Goal: Task Accomplishment & Management: Manage account settings

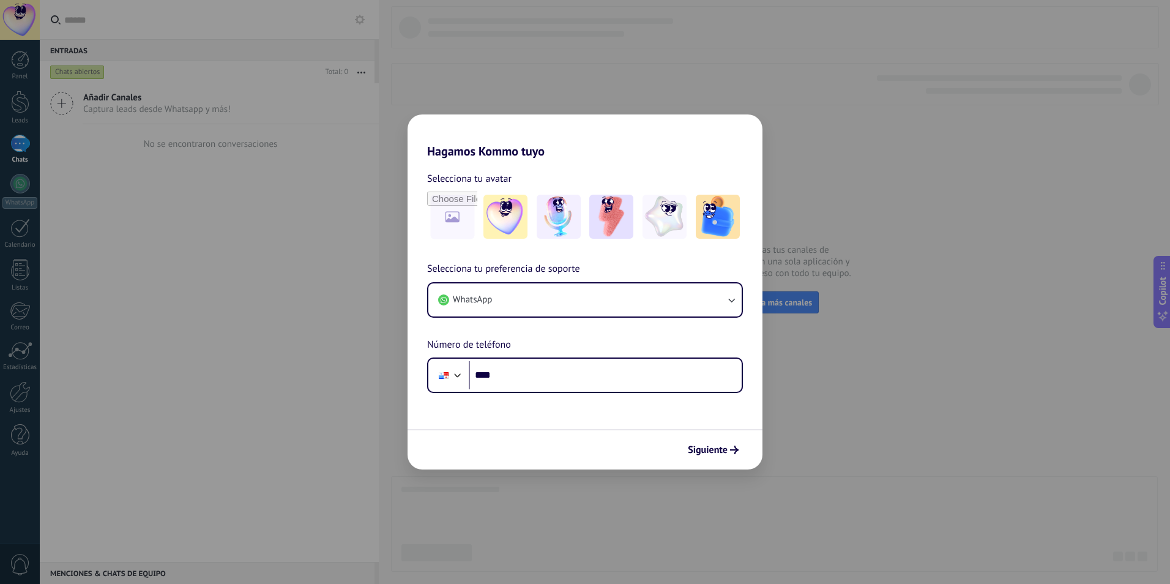
click at [636, 321] on div "Selecciona tu preferencia de soporte WhatsApp Número de teléfono Phone ****" at bounding box center [585, 327] width 355 height 132
click at [644, 316] on button "WhatsApp" at bounding box center [584, 299] width 313 height 33
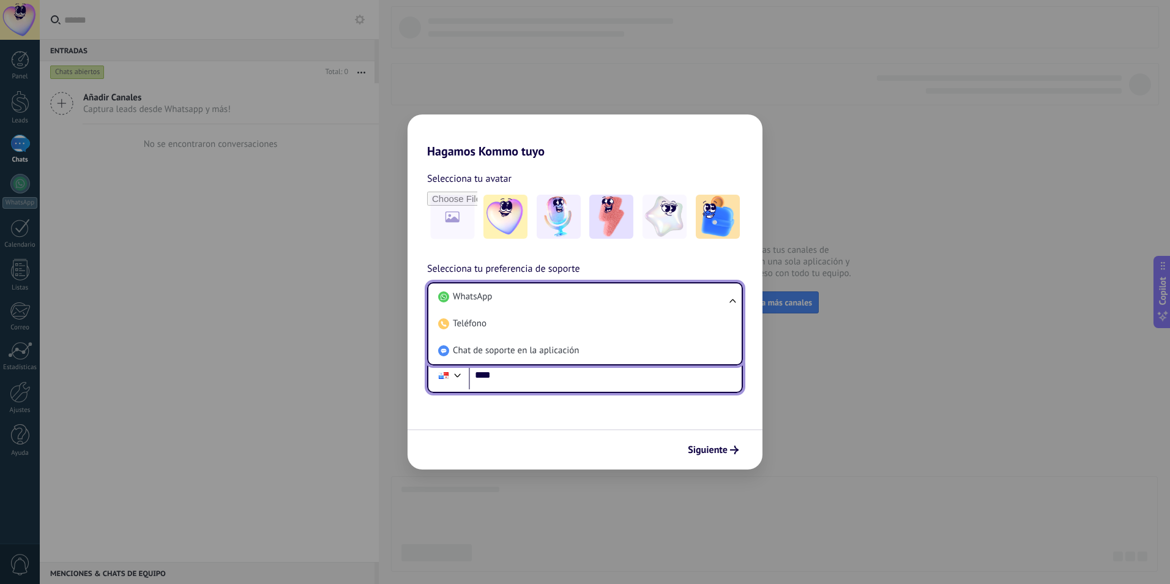
click at [631, 383] on input "****" at bounding box center [605, 375] width 273 height 28
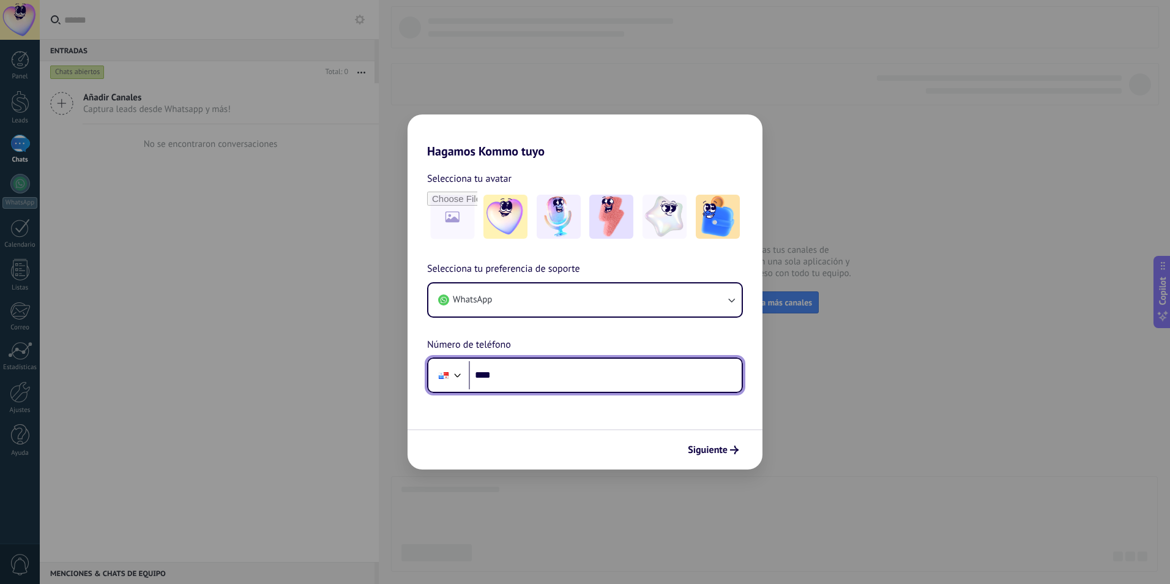
click at [631, 383] on input "****" at bounding box center [605, 375] width 273 height 28
type input "**********"
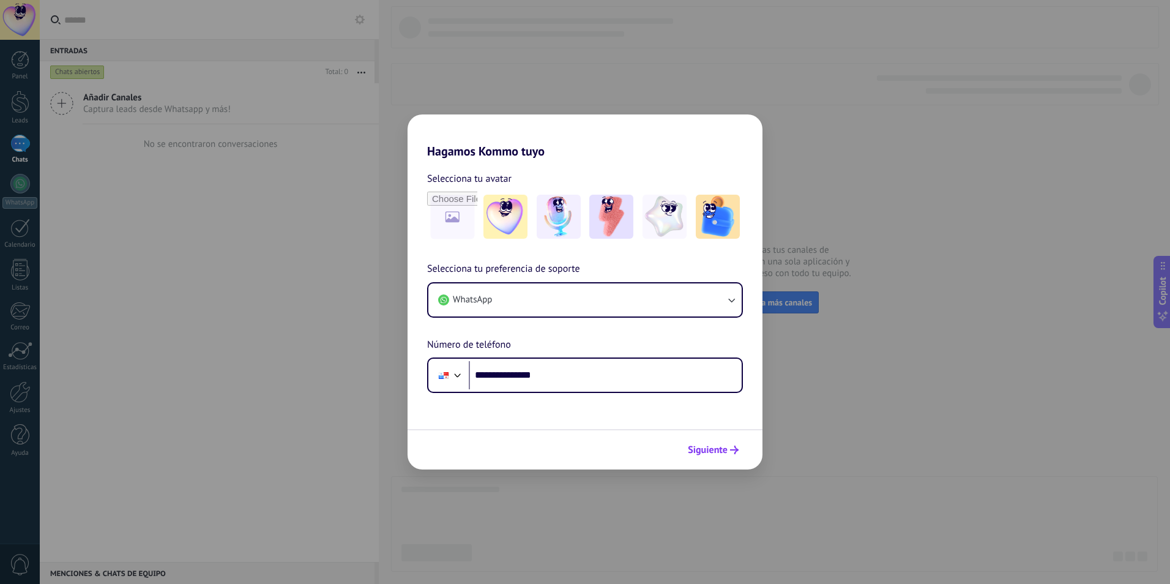
click at [708, 451] on span "Siguiente" at bounding box center [708, 449] width 40 height 9
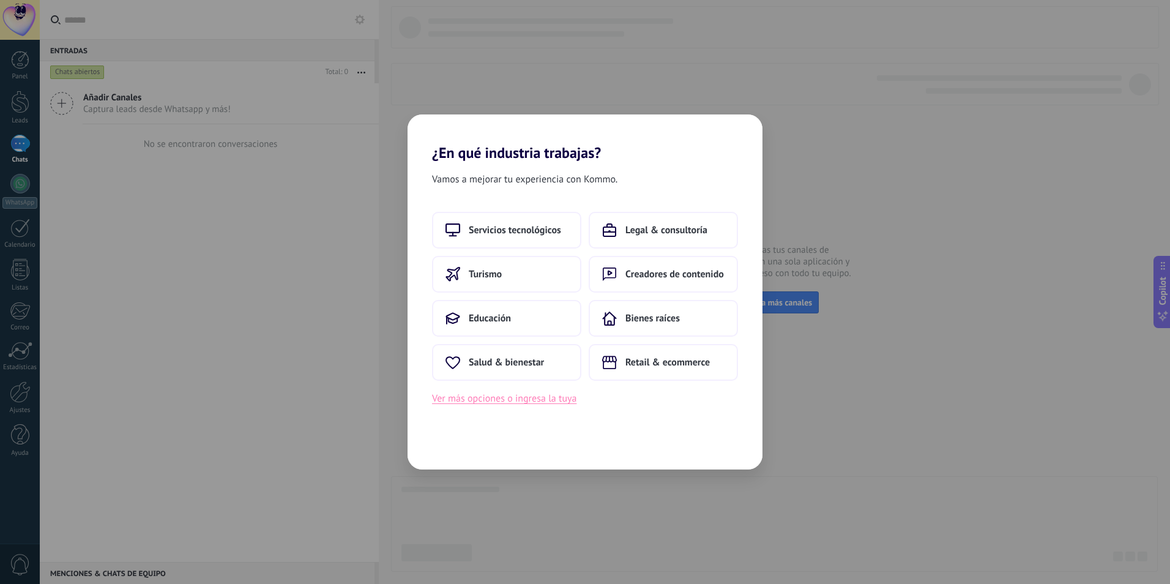
click at [514, 403] on button "Ver más opciones o ingresa la tuya" at bounding box center [504, 398] width 144 height 16
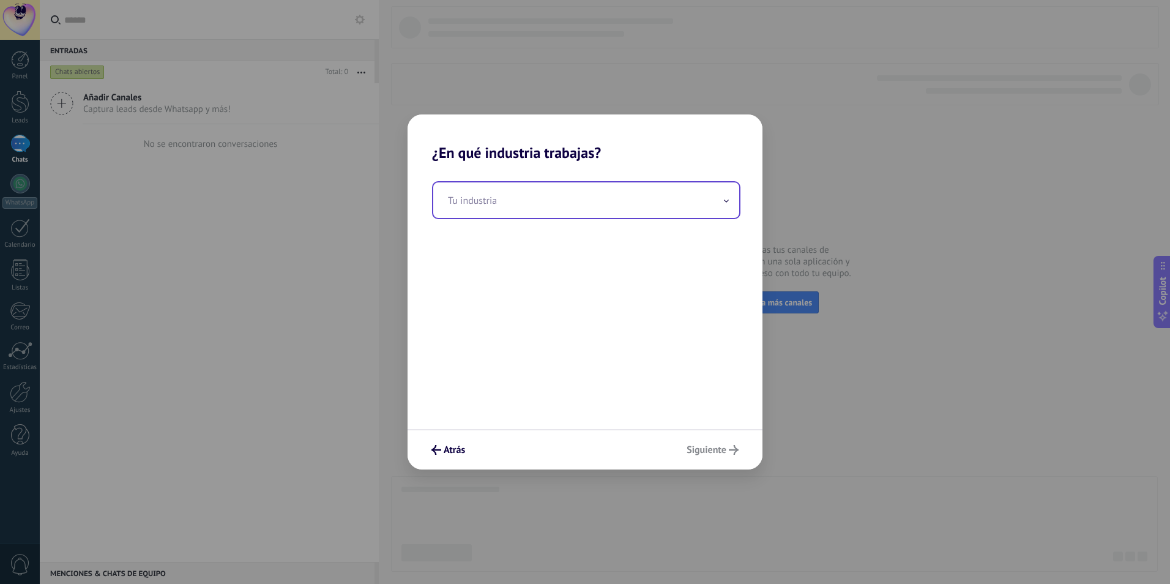
click at [567, 195] on input "text" at bounding box center [586, 199] width 306 height 35
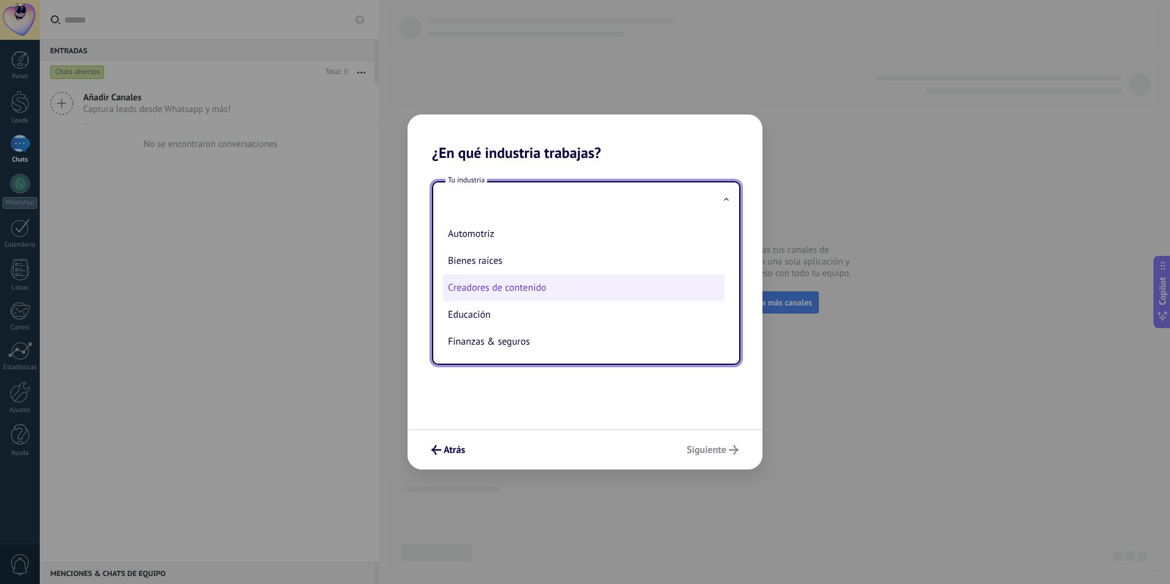
click at [501, 297] on li "Creadores de contenido" at bounding box center [583, 287] width 281 height 27
type input "**********"
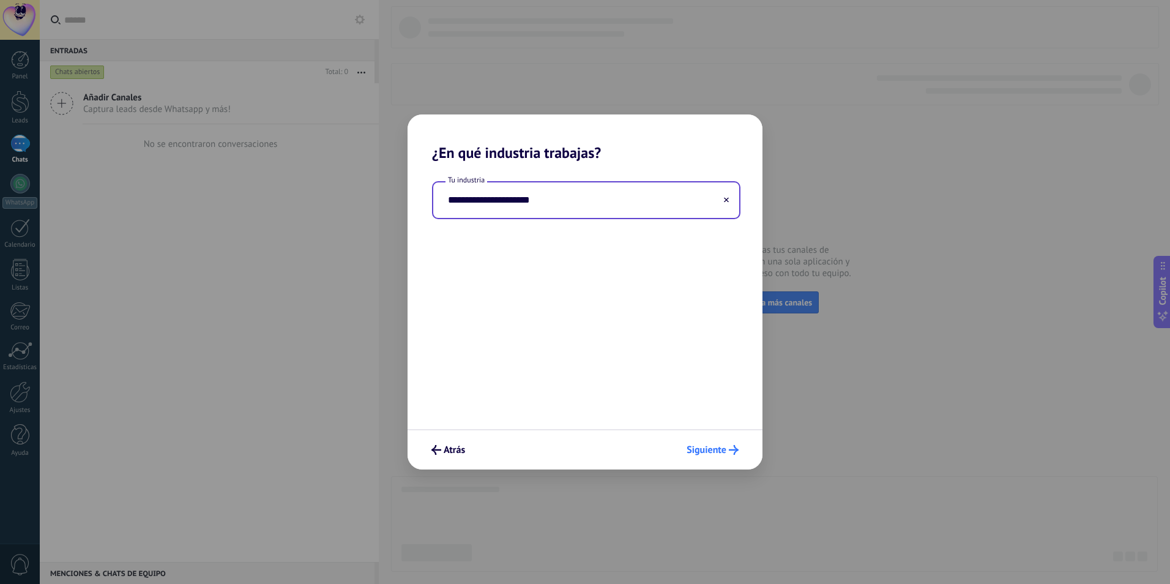
click at [722, 441] on button "Siguiente" at bounding box center [712, 449] width 63 height 21
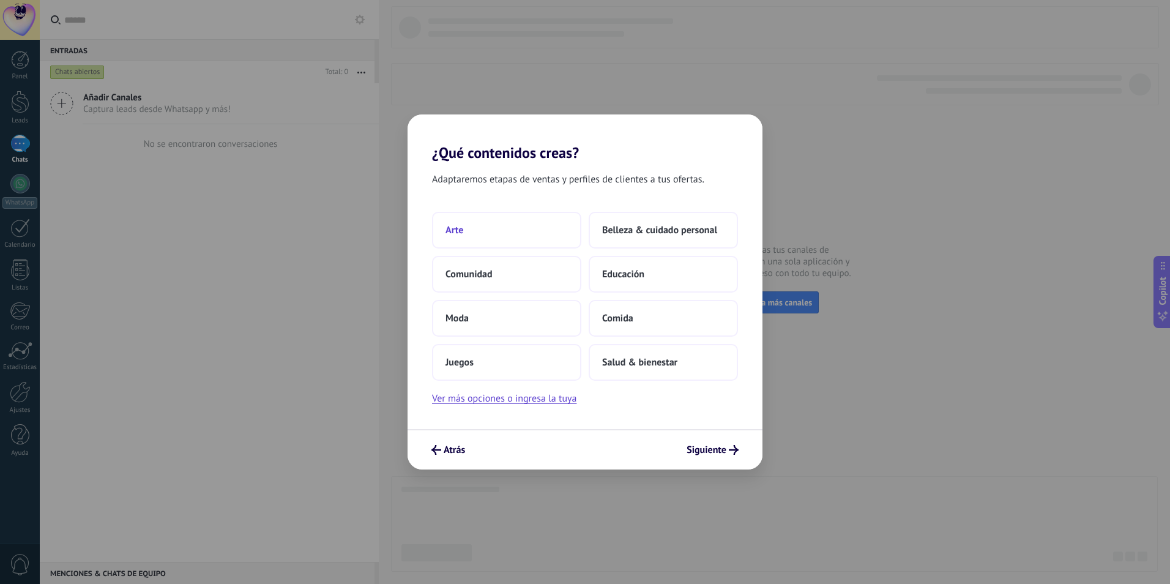
click at [488, 226] on button "Arte" at bounding box center [506, 230] width 149 height 37
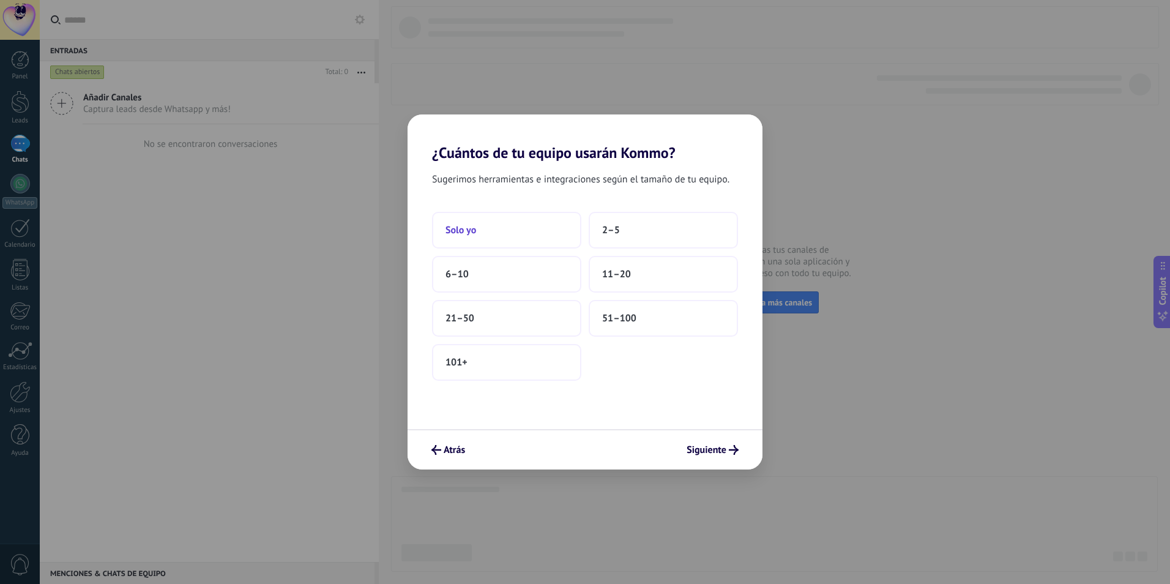
click at [529, 239] on button "Solo yo" at bounding box center [506, 230] width 149 height 37
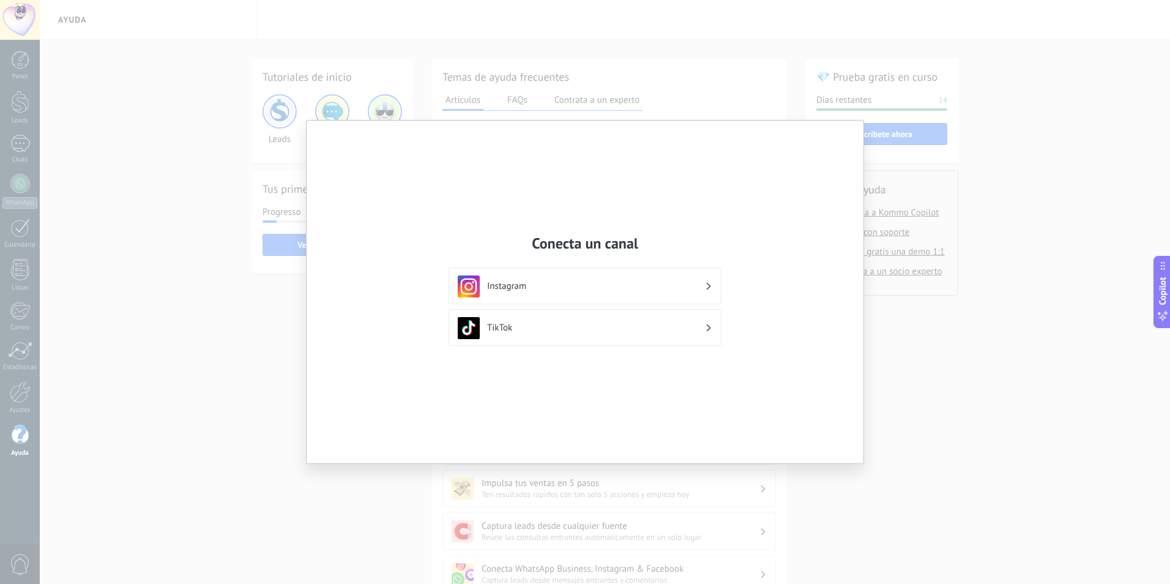
click at [830, 146] on div "Conecta un canal Instagram TikTok" at bounding box center [585, 292] width 557 height 343
click at [631, 292] on div "Instagram" at bounding box center [585, 286] width 255 height 22
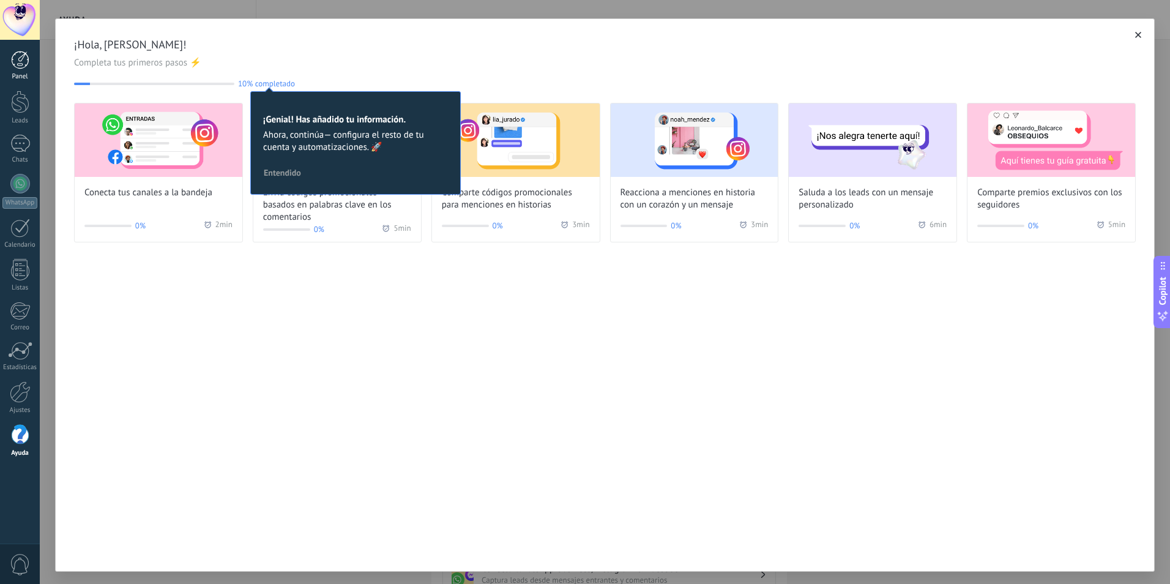
click at [22, 61] on div at bounding box center [20, 60] width 18 height 18
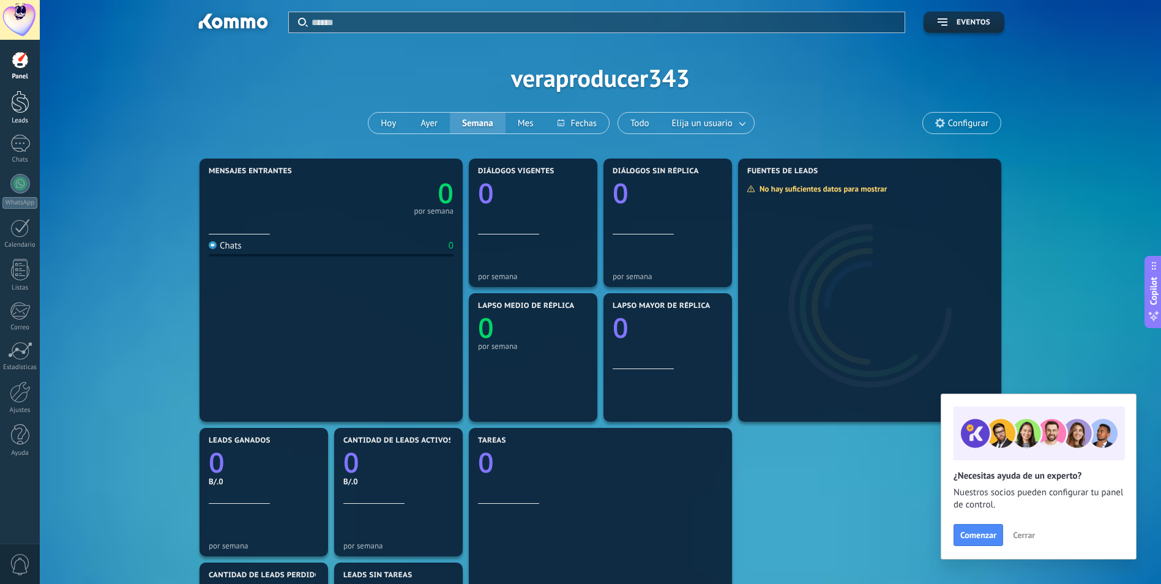
click at [15, 96] on div at bounding box center [20, 102] width 18 height 23
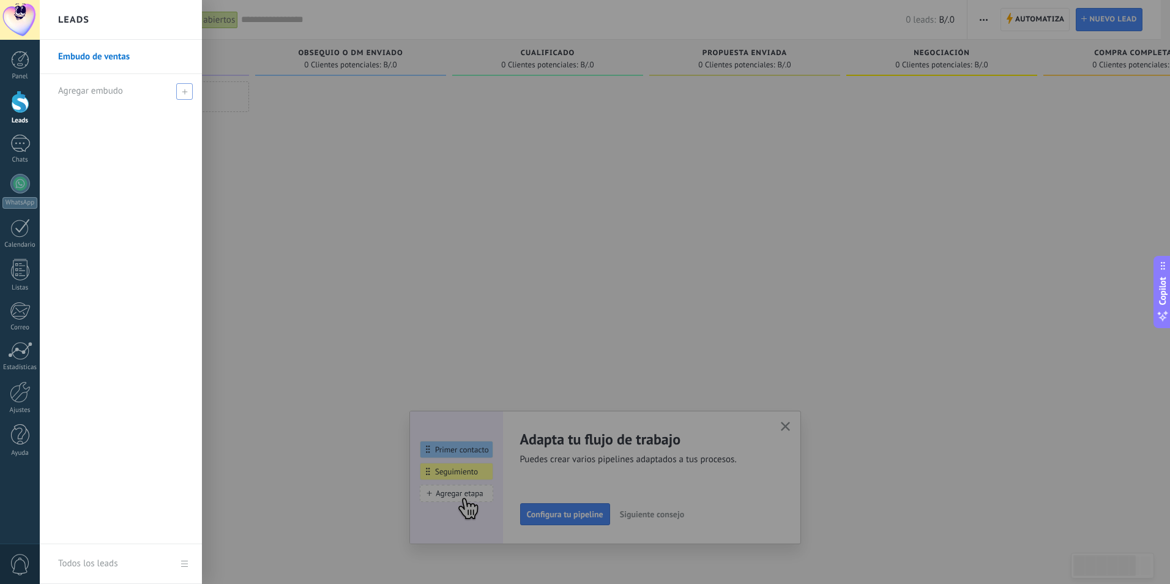
click at [117, 95] on span "Agregar embudo" at bounding box center [90, 91] width 65 height 12
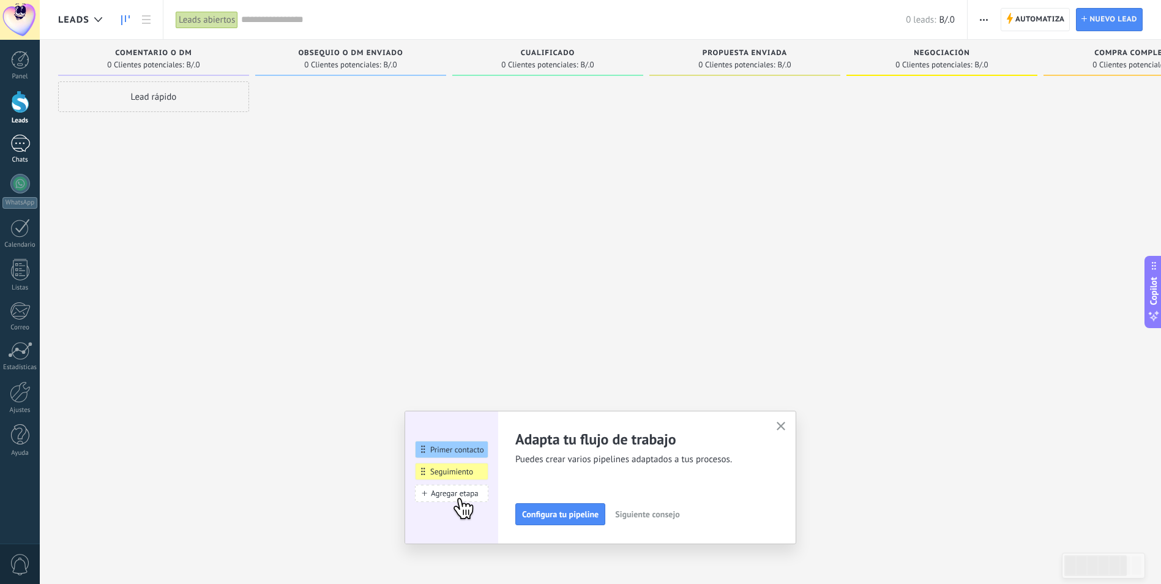
click at [29, 143] on div at bounding box center [20, 144] width 20 height 18
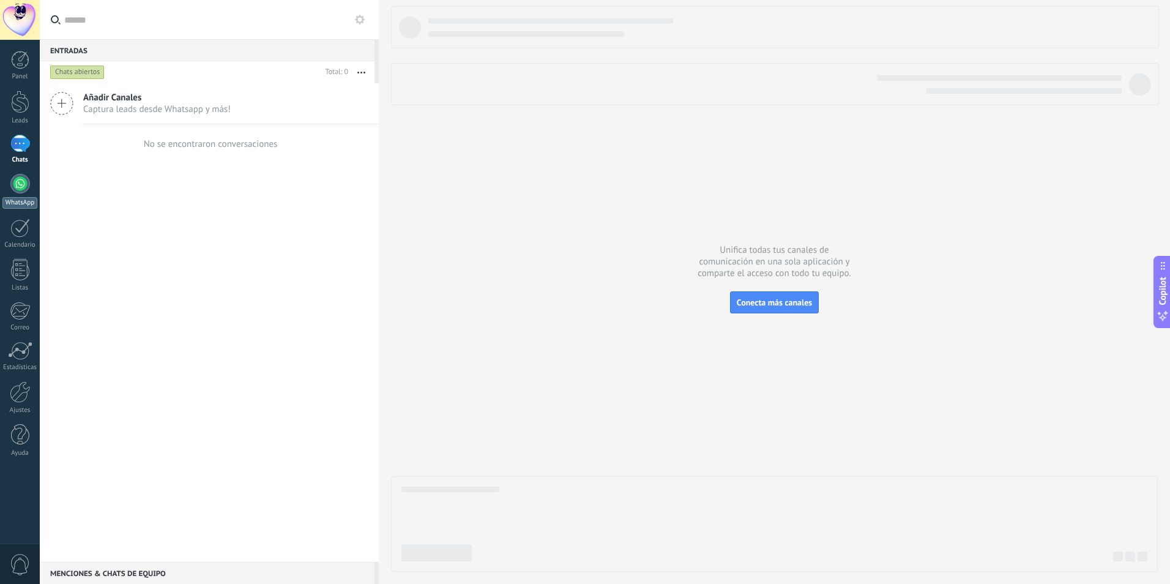
click at [28, 174] on link "WhatsApp" at bounding box center [20, 191] width 40 height 35
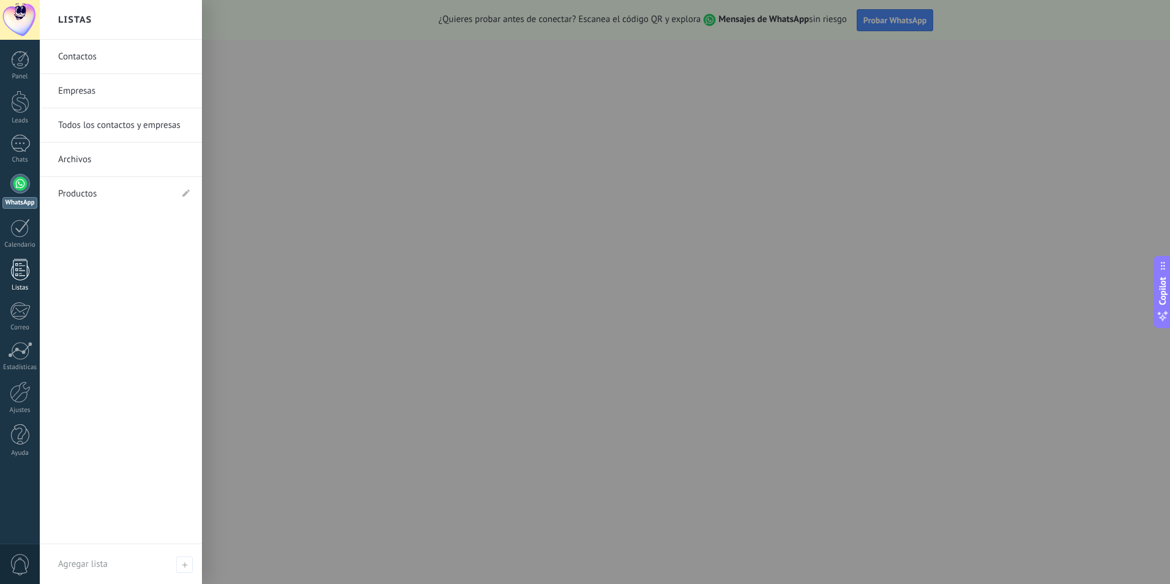
click at [24, 278] on div at bounding box center [20, 269] width 18 height 21
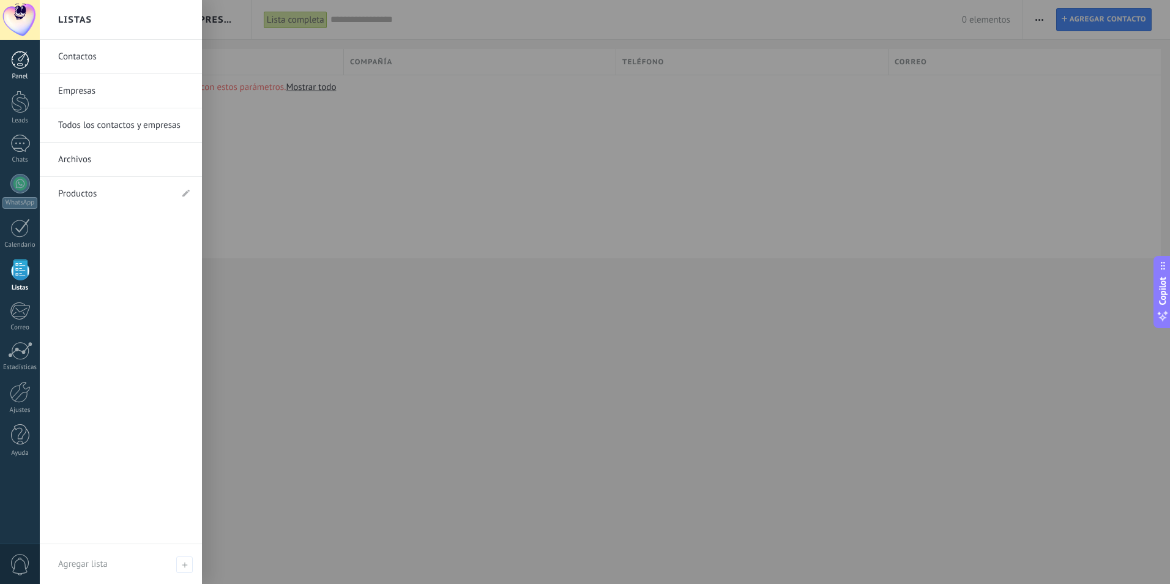
click at [29, 72] on link "Panel" at bounding box center [20, 66] width 40 height 30
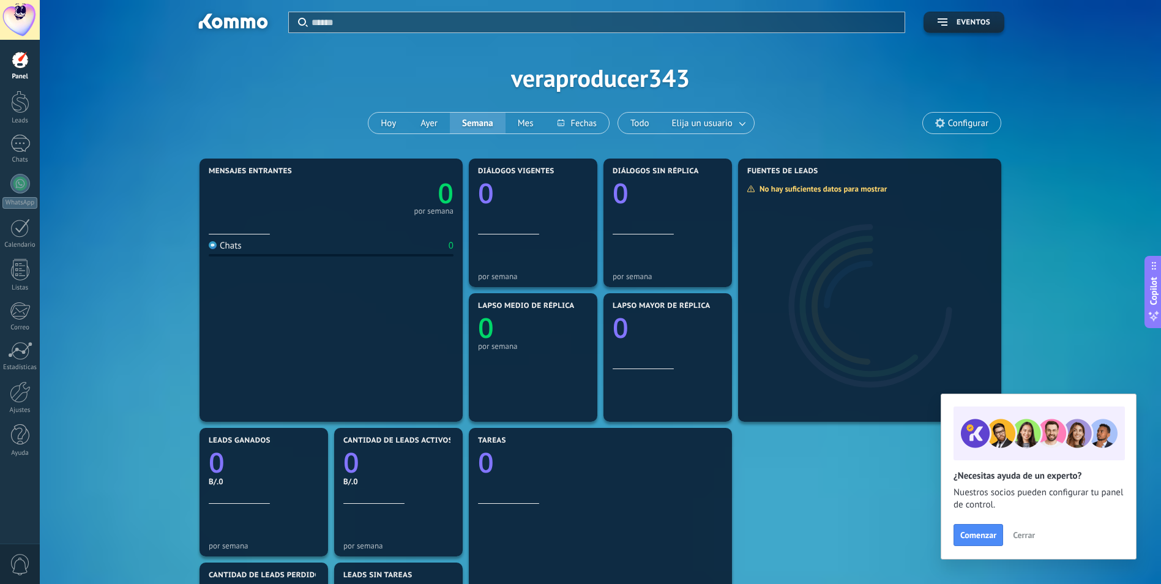
click at [334, 220] on div at bounding box center [331, 223] width 245 height 10
click at [33, 98] on link "Leads" at bounding box center [20, 108] width 40 height 34
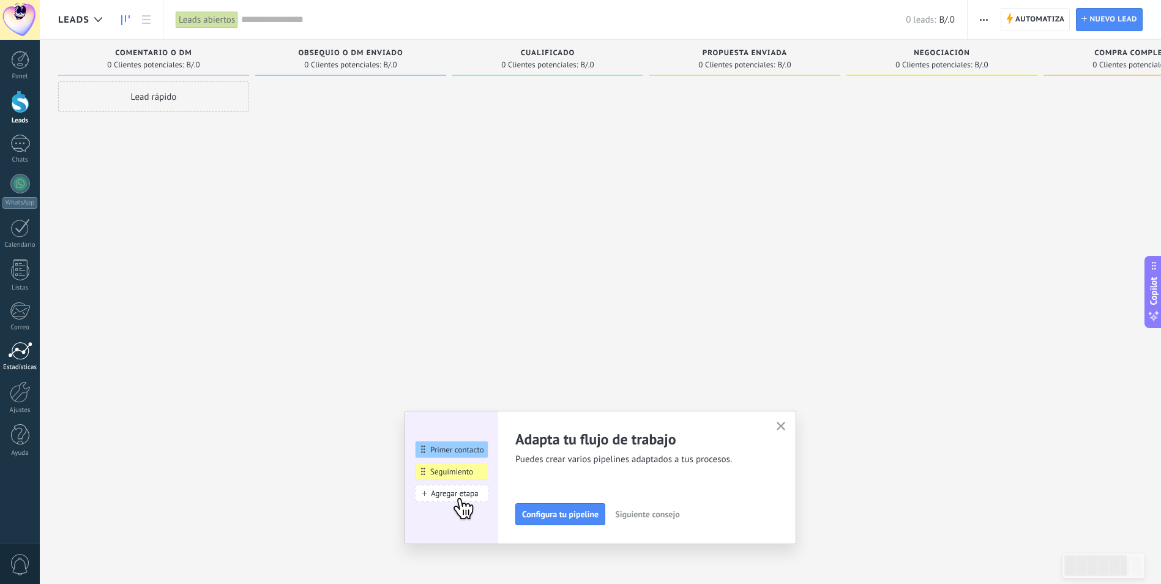
click at [23, 368] on div "Estadísticas" at bounding box center [19, 367] width 35 height 8
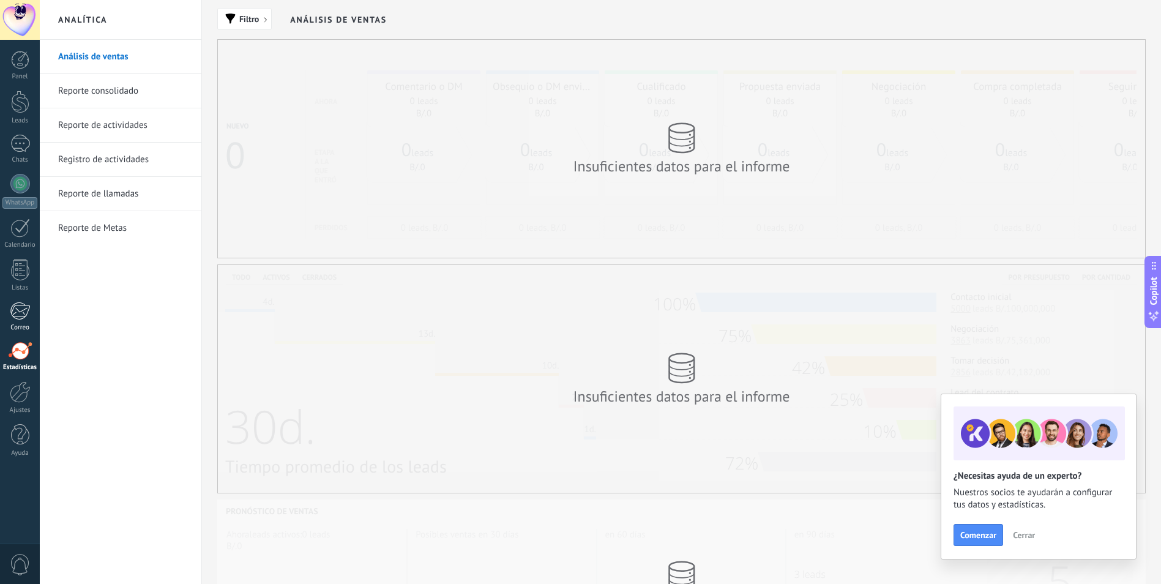
click at [23, 313] on div at bounding box center [20, 311] width 20 height 18
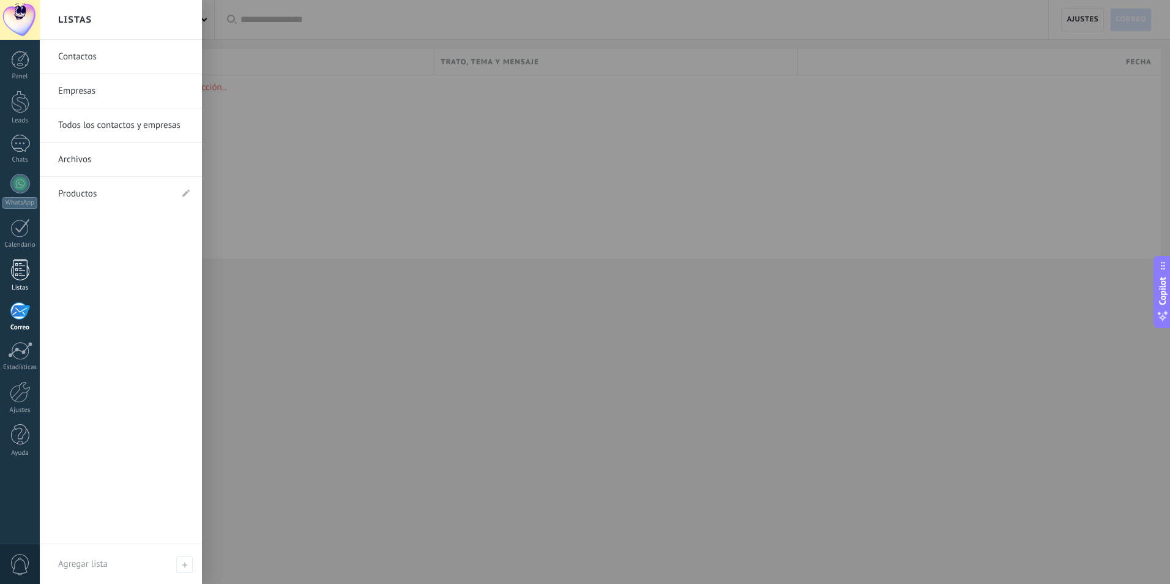
click at [24, 284] on div "Listas" at bounding box center [19, 288] width 35 height 8
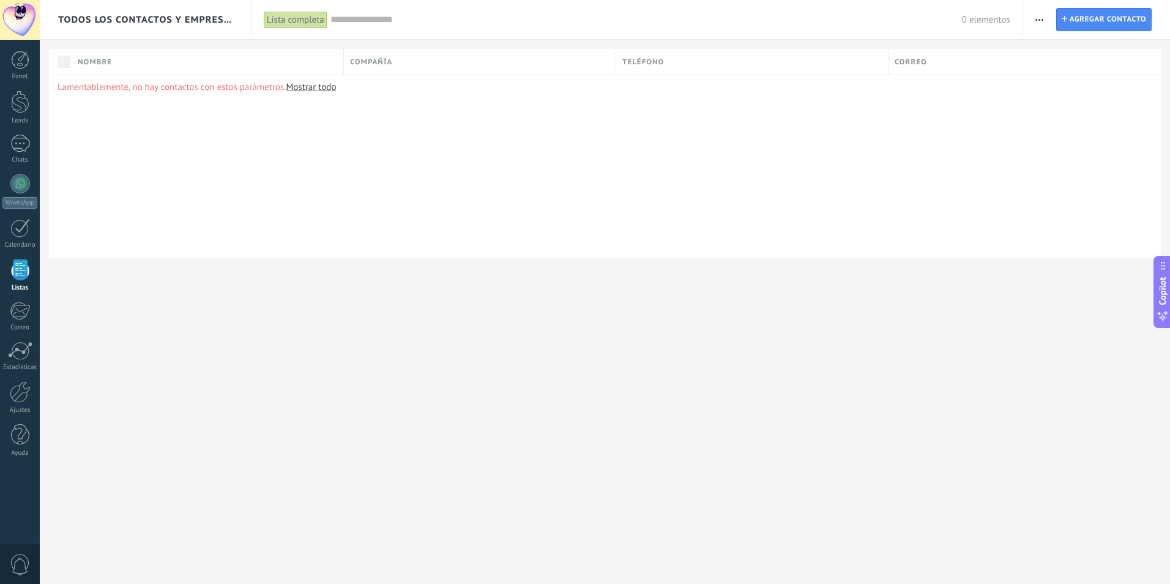
click at [20, 131] on div "Panel Leads Chats WhatsApp Clientes" at bounding box center [20, 260] width 40 height 419
click at [19, 141] on div at bounding box center [20, 144] width 20 height 18
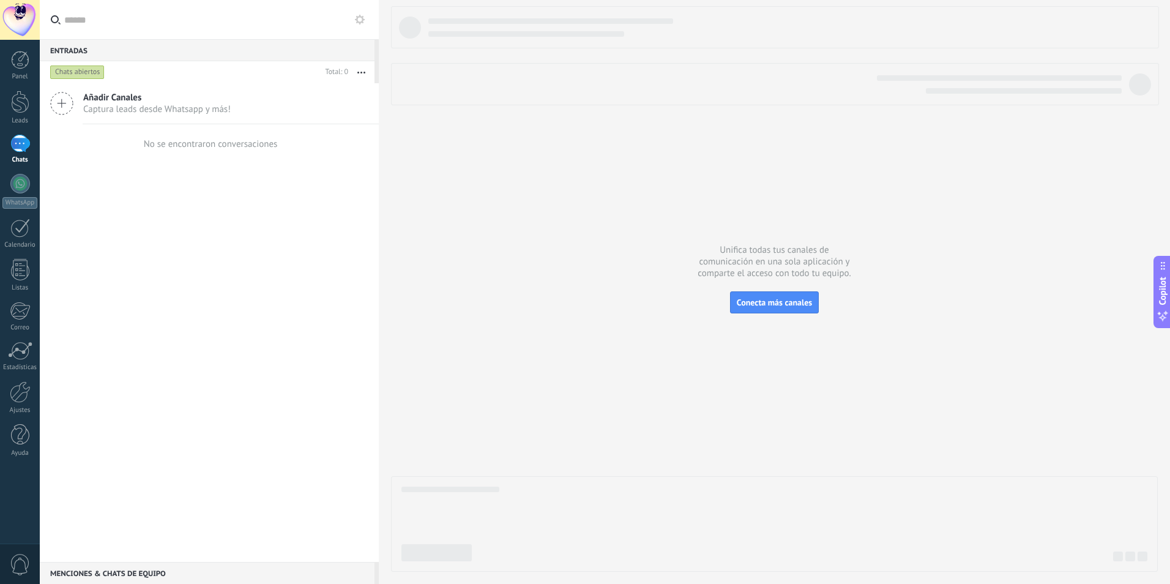
click at [154, 107] on span "Captura leads desde Whatsapp y más!" at bounding box center [156, 109] width 147 height 12
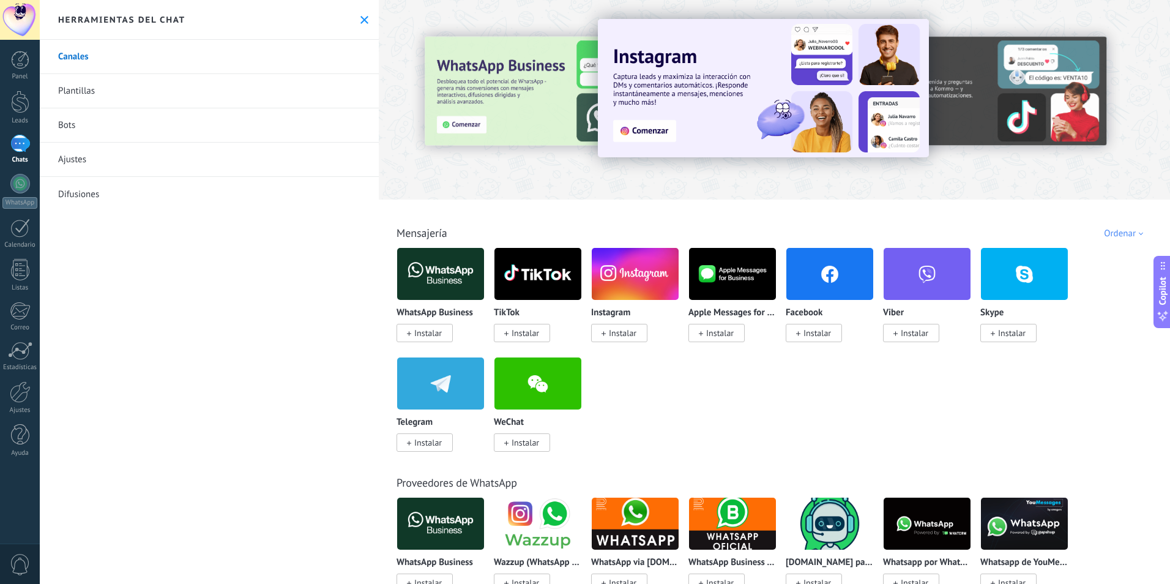
click at [25, 151] on div at bounding box center [20, 144] width 20 height 18
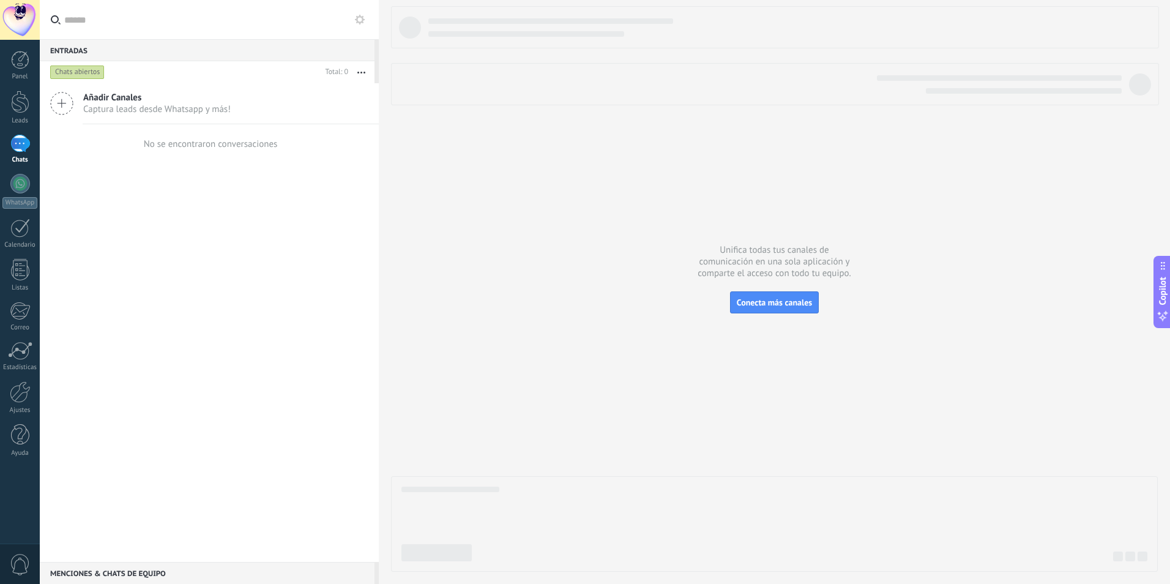
click at [226, 113] on span "Captura leads desde Whatsapp y más!" at bounding box center [156, 109] width 147 height 12
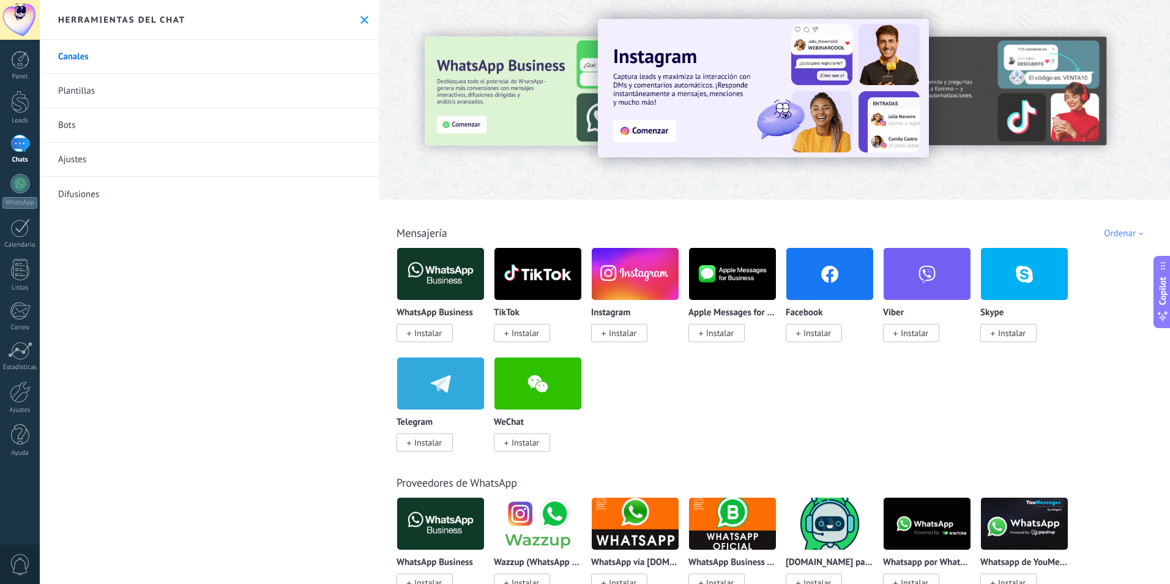
click at [259, 100] on link "Plantillas" at bounding box center [209, 91] width 339 height 34
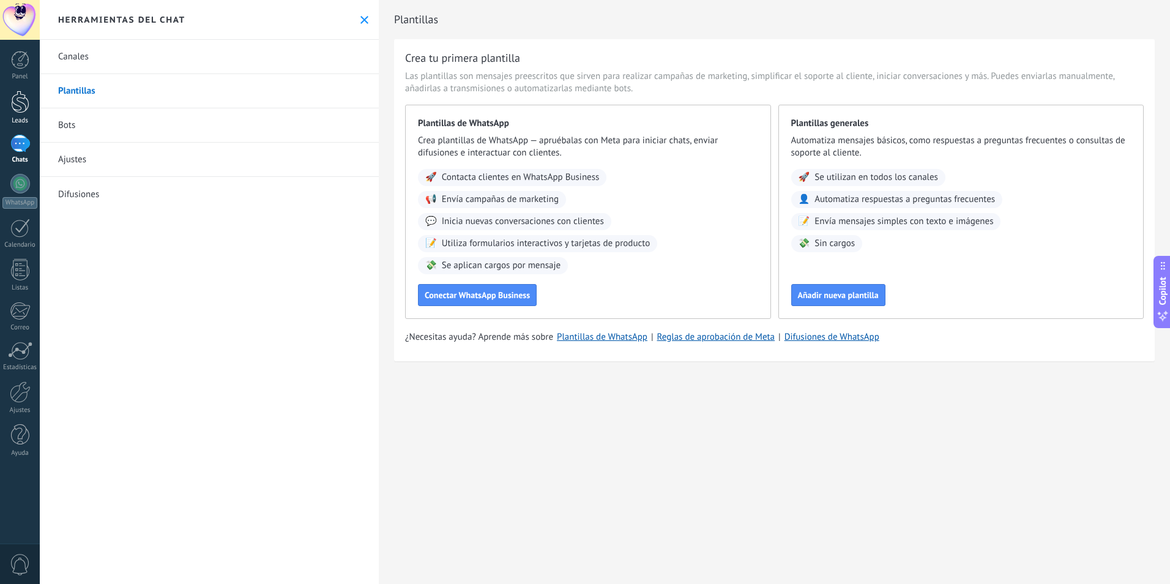
click at [18, 95] on div at bounding box center [20, 102] width 18 height 23
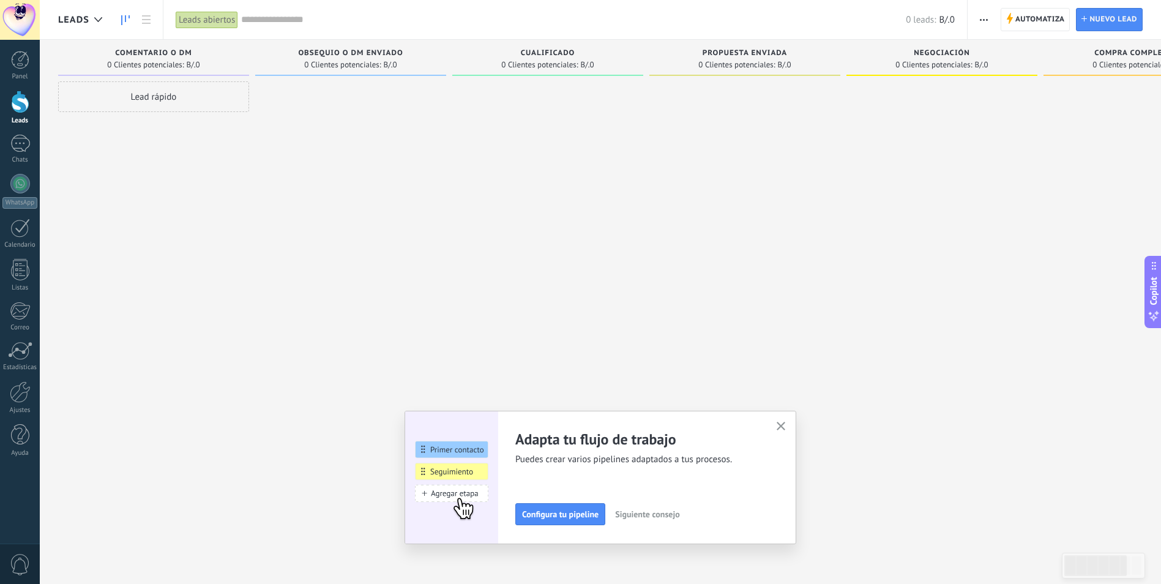
click at [196, 92] on div "Lead rápido" at bounding box center [153, 96] width 191 height 31
click at [20, 141] on div at bounding box center [20, 144] width 20 height 18
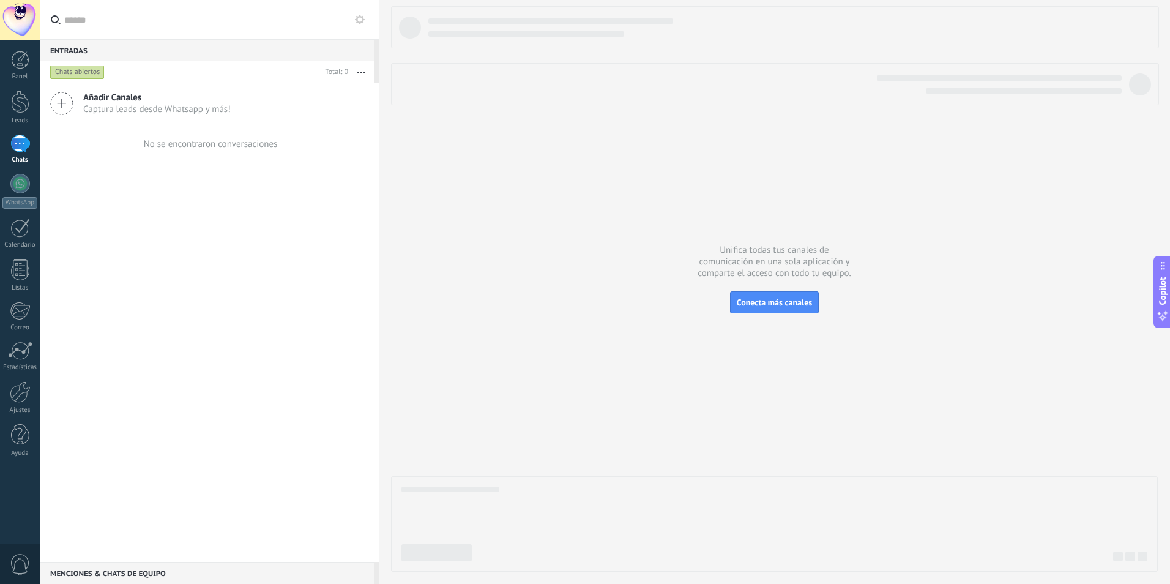
click at [25, 217] on div "Panel Leads Chats WhatsApp Clientes" at bounding box center [20, 260] width 40 height 419
click at [23, 232] on div at bounding box center [20, 227] width 20 height 19
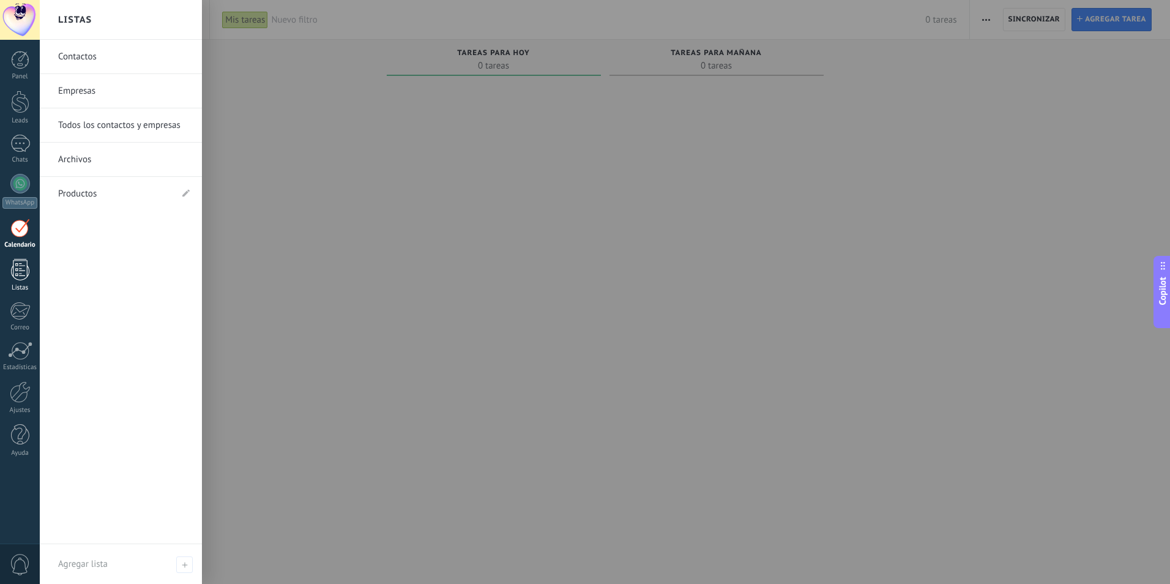
click at [27, 283] on link "Listas" at bounding box center [20, 275] width 40 height 33
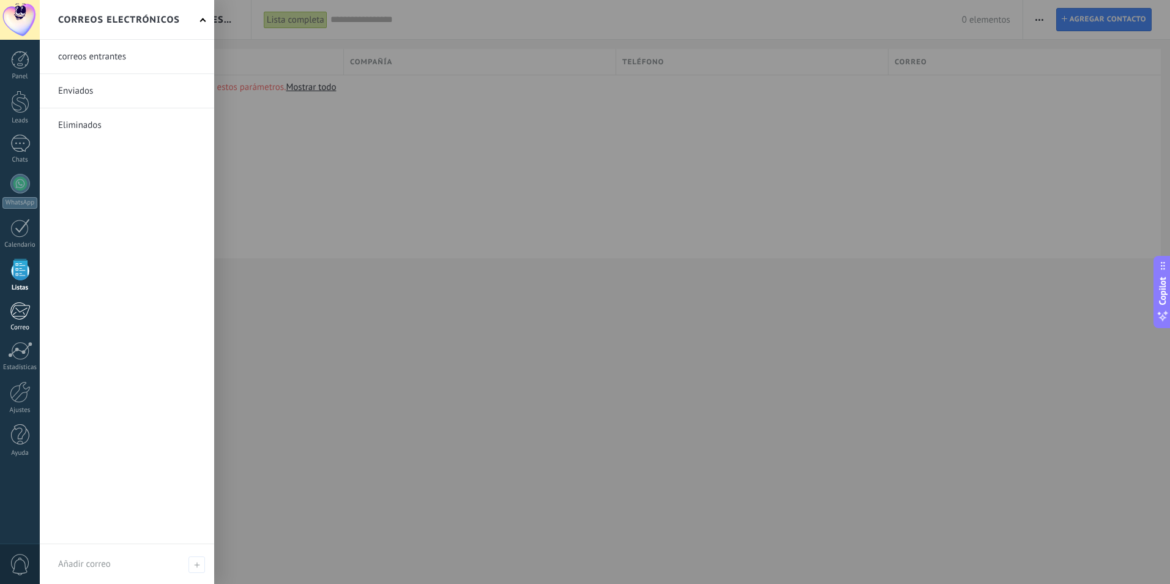
click at [24, 320] on link "Correo" at bounding box center [20, 317] width 40 height 30
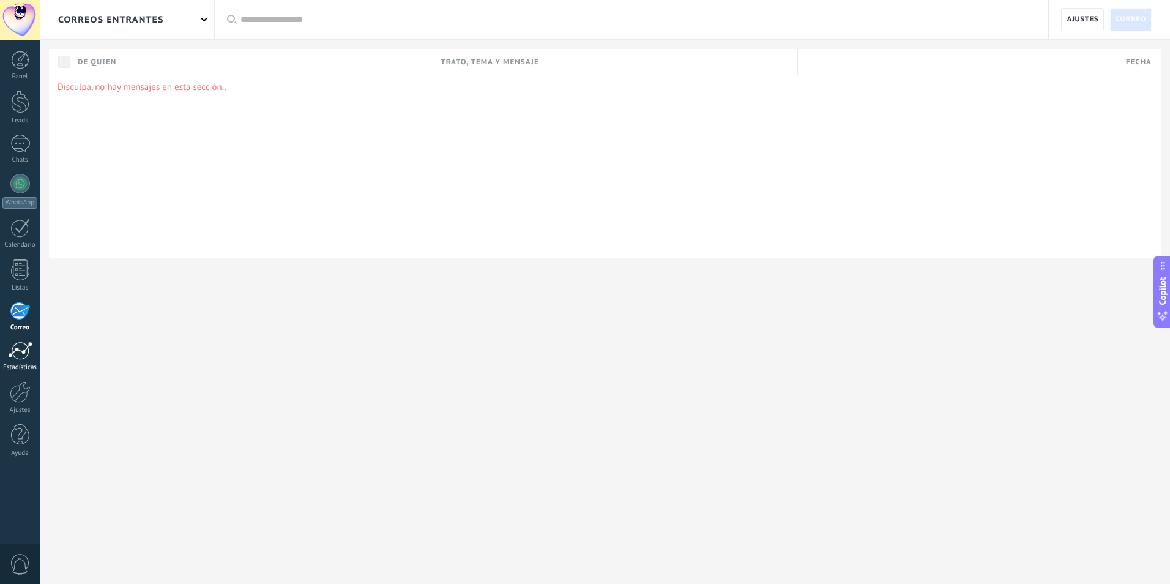
click at [21, 350] on div at bounding box center [20, 350] width 24 height 18
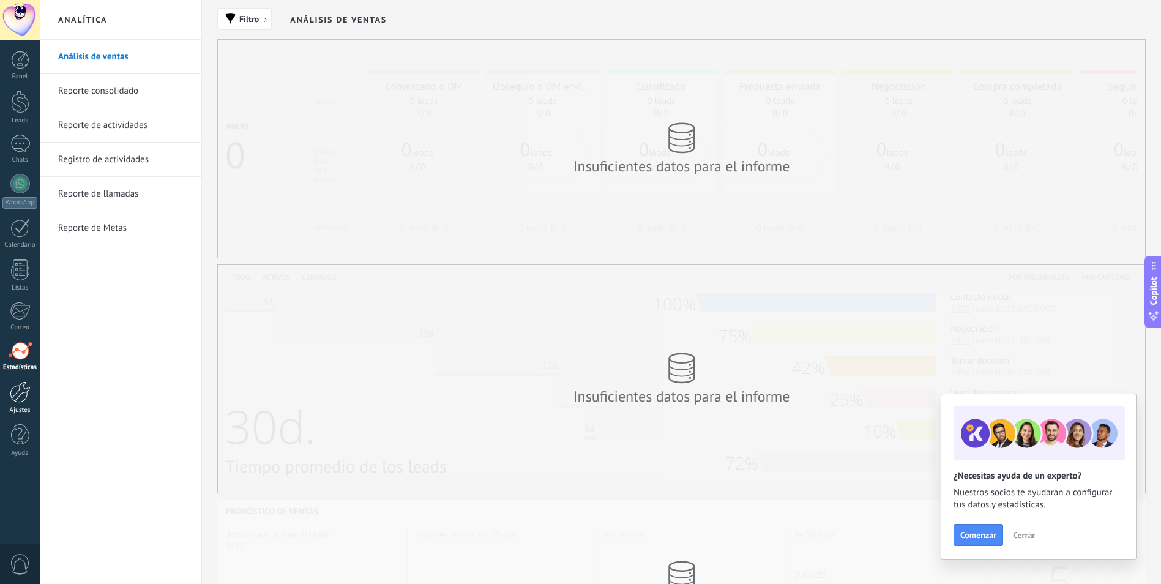
click at [26, 392] on div at bounding box center [20, 391] width 21 height 21
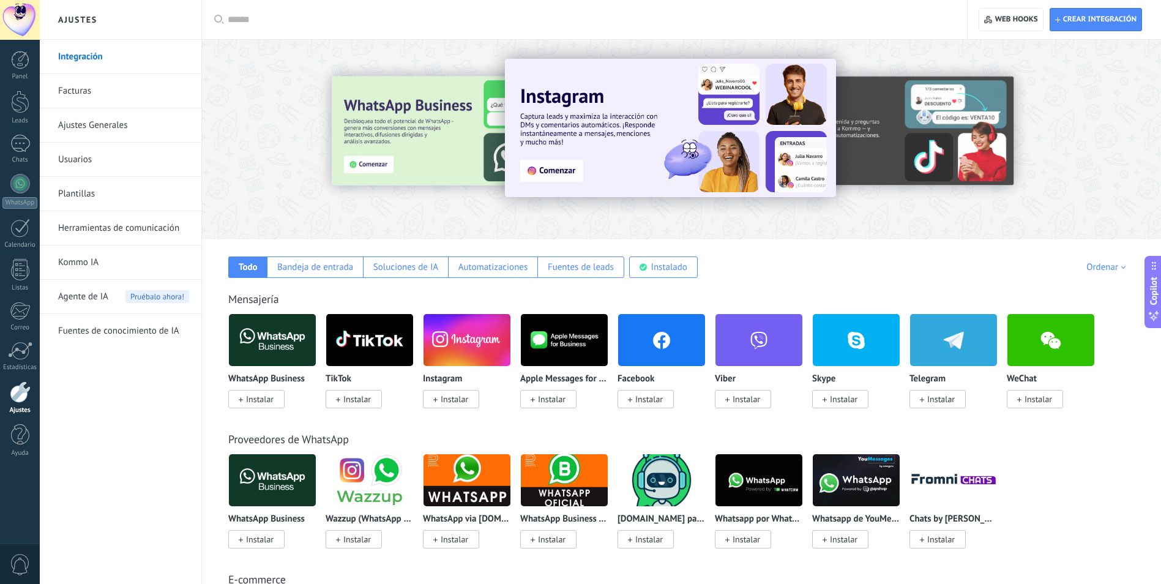
click at [92, 94] on link "Facturas" at bounding box center [123, 91] width 131 height 34
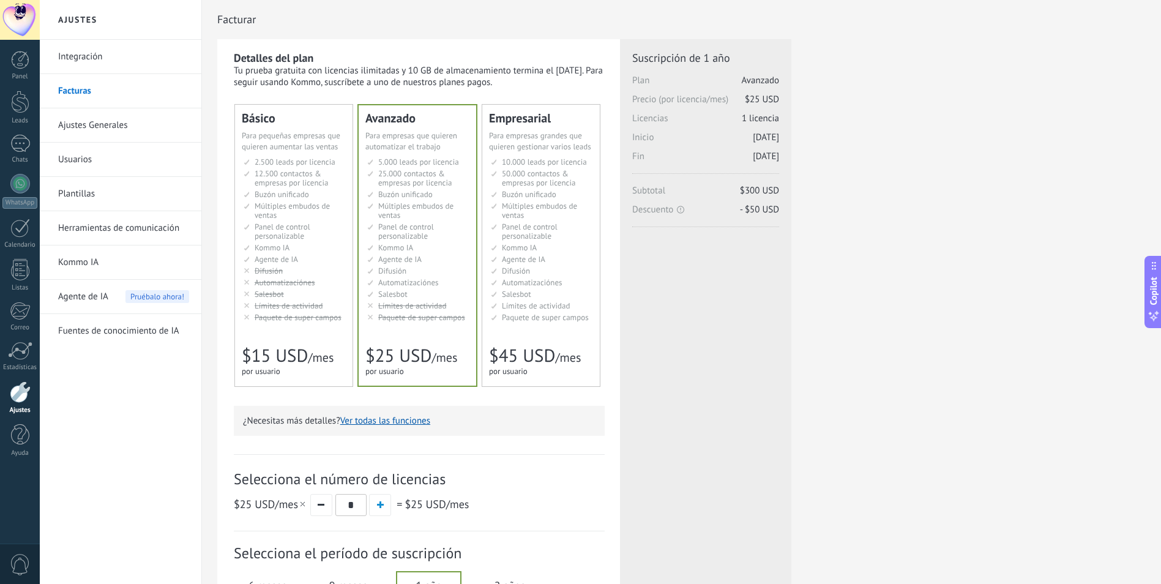
click at [105, 253] on link "Kommo IA" at bounding box center [123, 262] width 131 height 34
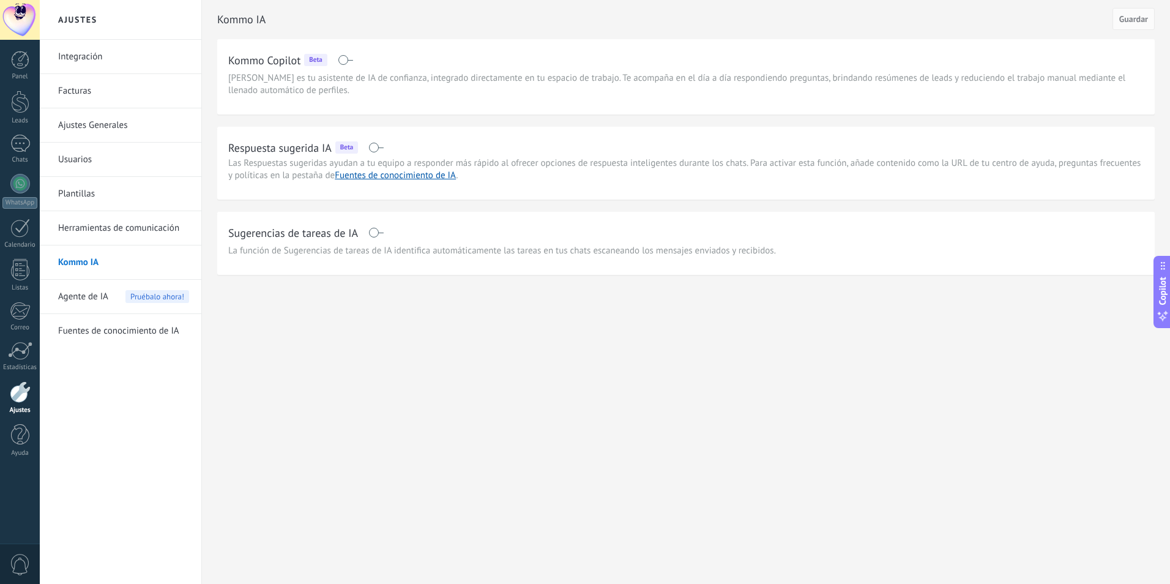
click at [398, 75] on span "[PERSON_NAME] es tu asistente de IA de confianza, integrado directamente en tu …" at bounding box center [685, 84] width 915 height 24
click at [341, 58] on span at bounding box center [345, 60] width 15 height 10
click at [90, 190] on link "Plantillas" at bounding box center [123, 194] width 131 height 34
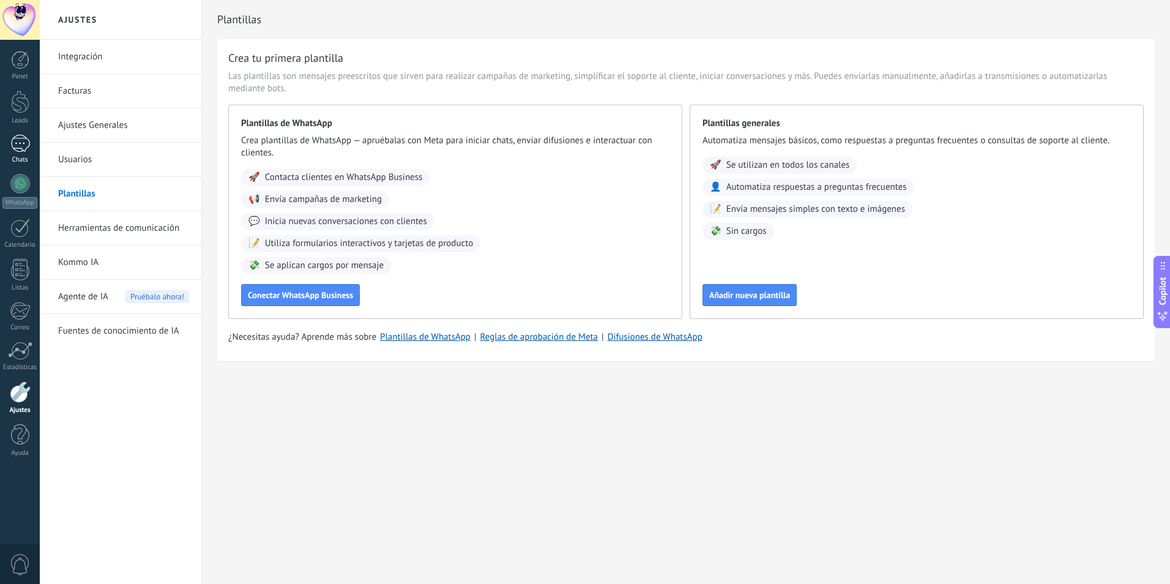
drag, startPoint x: 7, startPoint y: 165, endPoint x: 17, endPoint y: 160, distance: 10.9
click at [17, 160] on div "Panel Leads Chats WhatsApp Clientes" at bounding box center [20, 260] width 40 height 419
click at [17, 160] on div "Chats" at bounding box center [19, 160] width 35 height 8
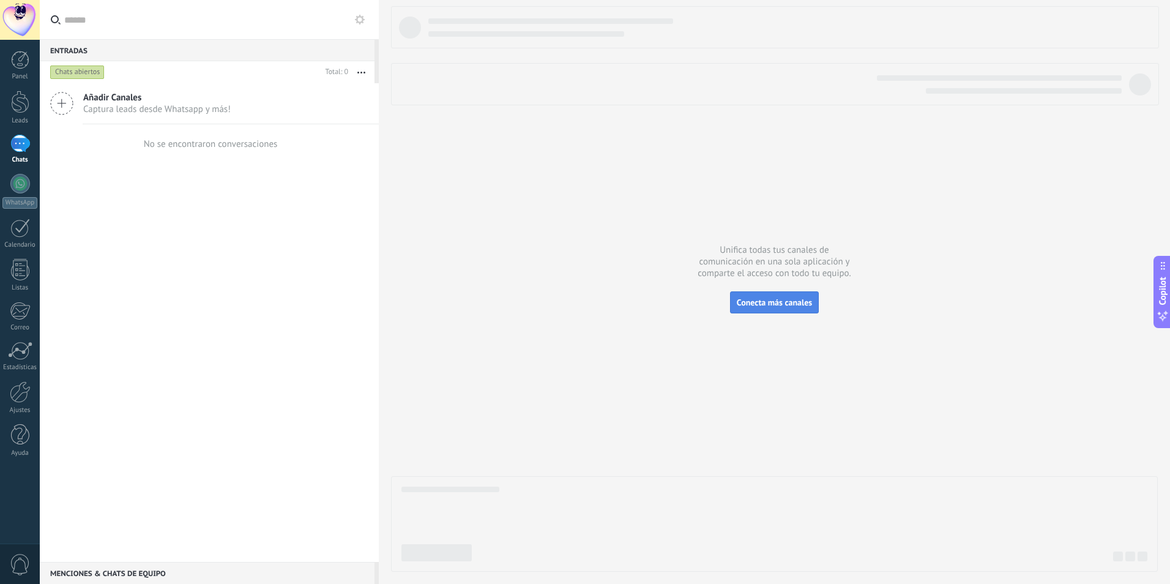
click at [770, 302] on span "Conecta más canales" at bounding box center [774, 302] width 75 height 11
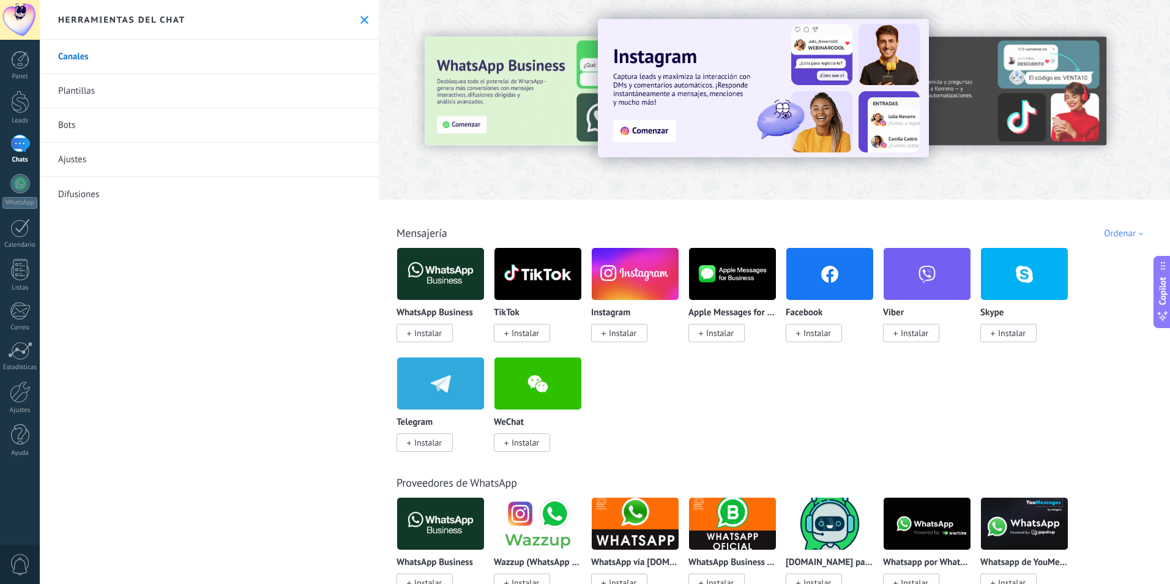
click at [428, 334] on span "Instalar" at bounding box center [428, 332] width 28 height 11
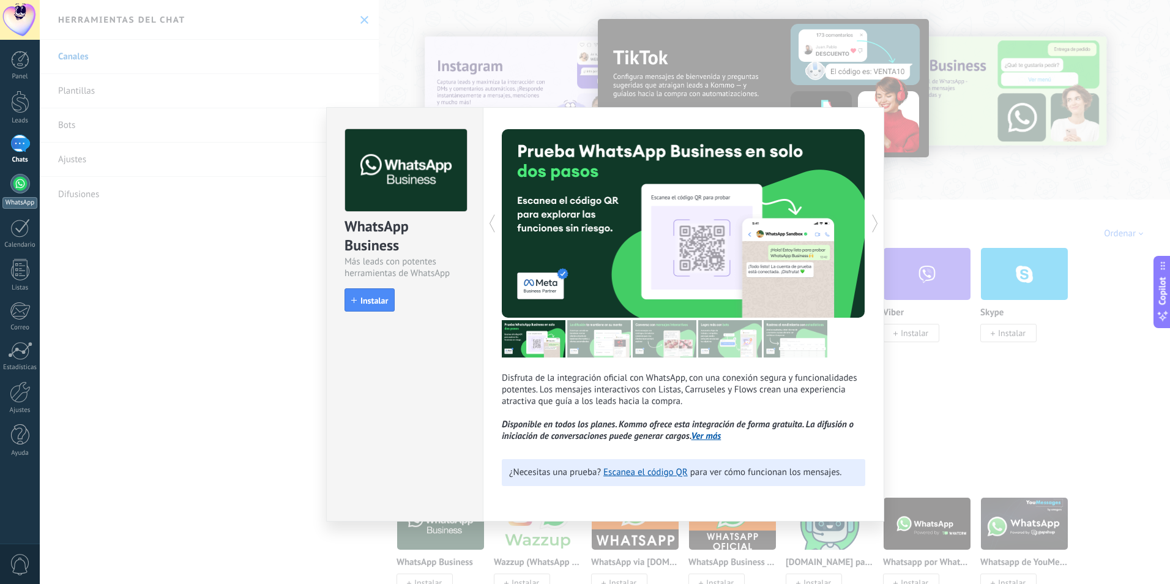
click at [13, 196] on link "WhatsApp" at bounding box center [20, 191] width 40 height 35
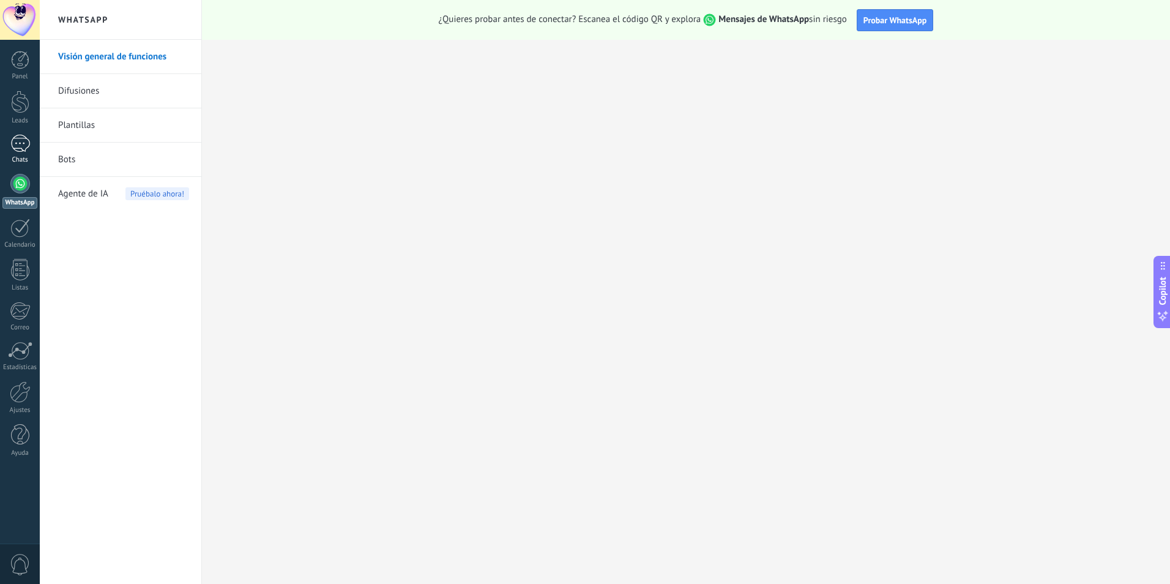
click at [19, 143] on div at bounding box center [20, 144] width 20 height 18
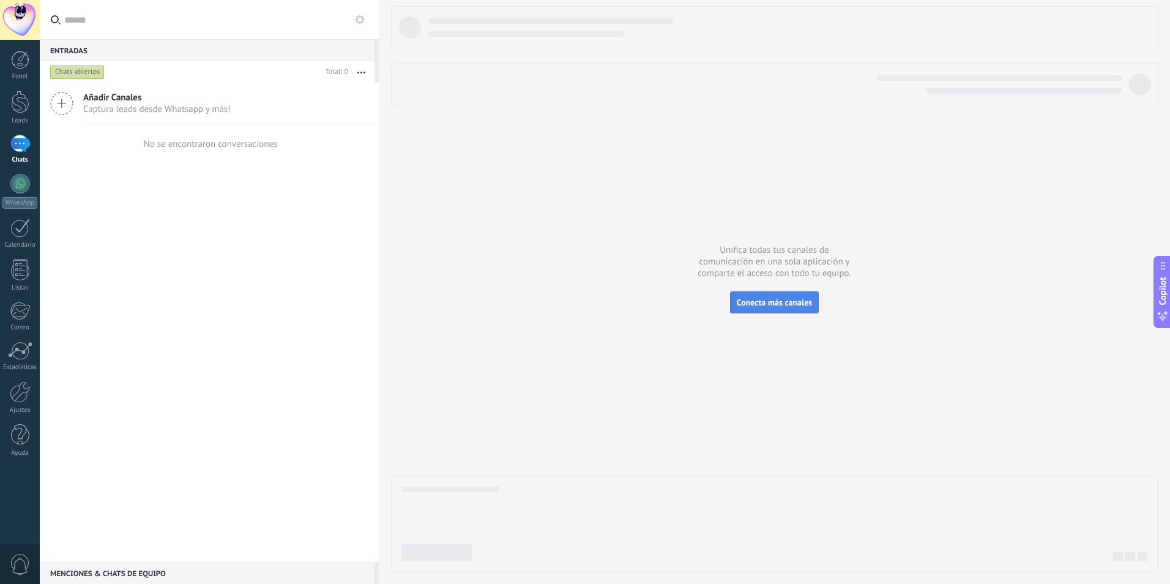
click at [781, 305] on span "Conecta más canales" at bounding box center [774, 302] width 75 height 11
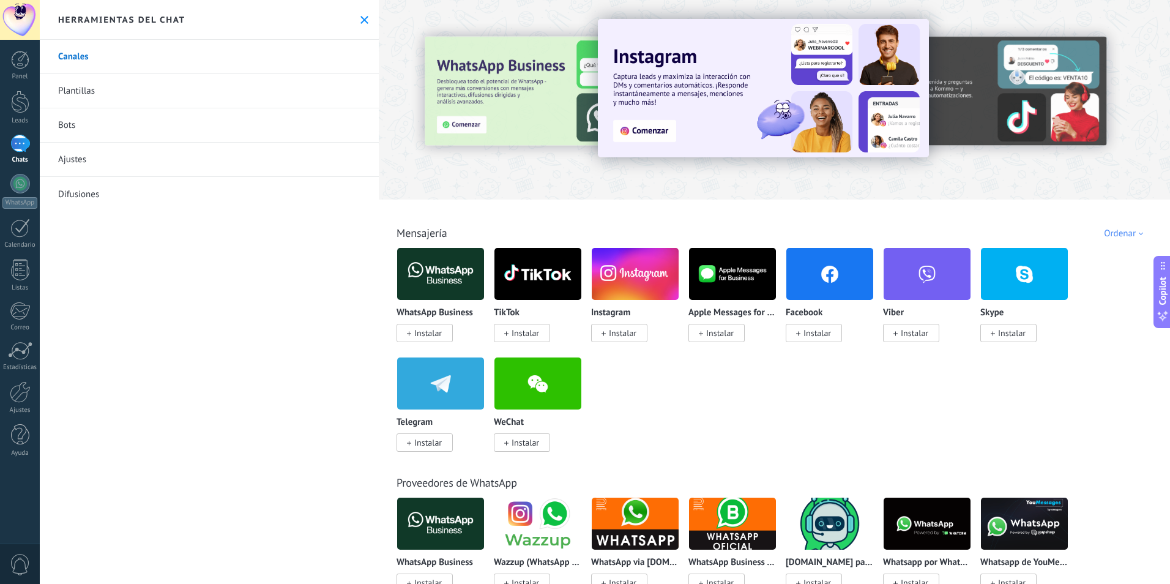
click at [423, 335] on span "Instalar" at bounding box center [428, 332] width 28 height 11
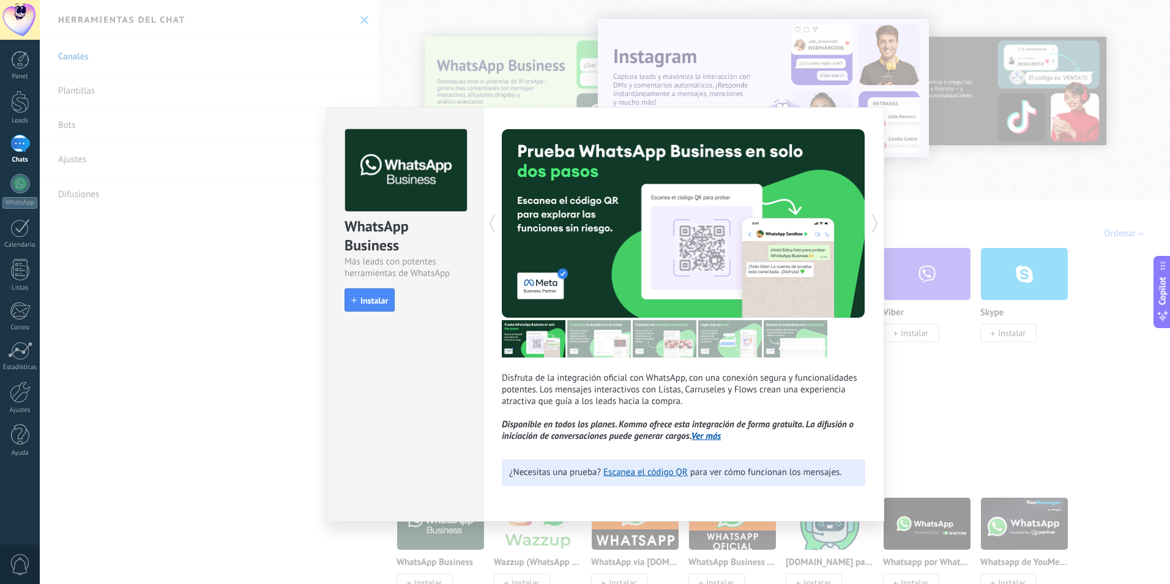
click at [1117, 363] on div "WhatsApp Business Más leads con potentes herramientas de WhatsApp install Insta…" at bounding box center [605, 292] width 1130 height 584
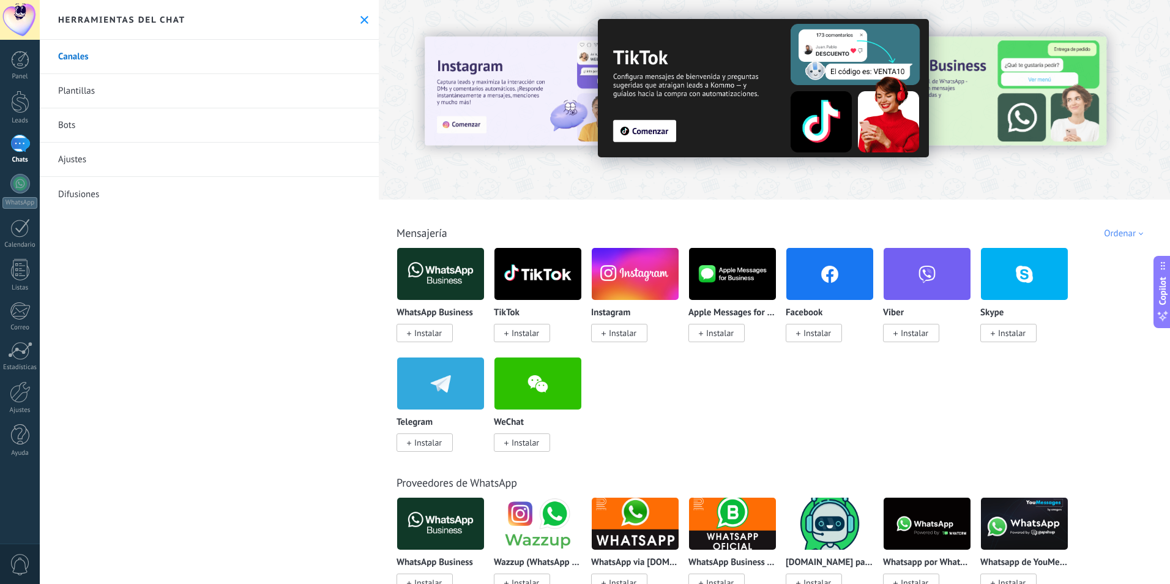
drag, startPoint x: 1169, startPoint y: 69, endPoint x: 775, endPoint y: 379, distance: 502.0
click at [775, 379] on div "WhatsApp Business Instalar TikTok Instalar Instagram Instalar Apple Messages fo…" at bounding box center [781, 356] width 769 height 219
click at [437, 332] on span "Instalar" at bounding box center [428, 332] width 28 height 11
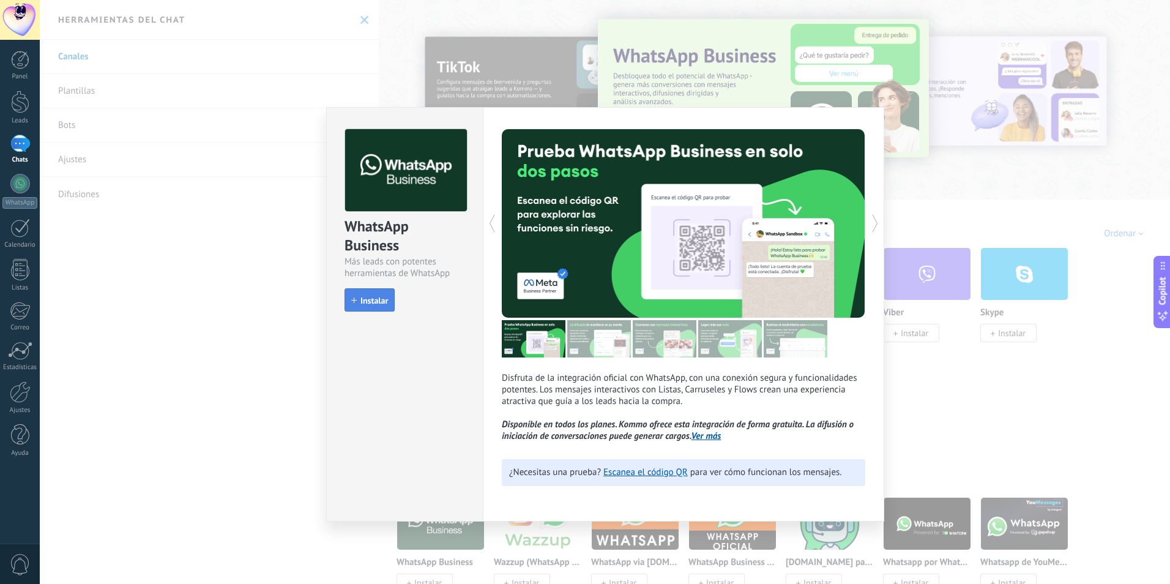
click at [366, 304] on span "Instalar" at bounding box center [374, 300] width 28 height 9
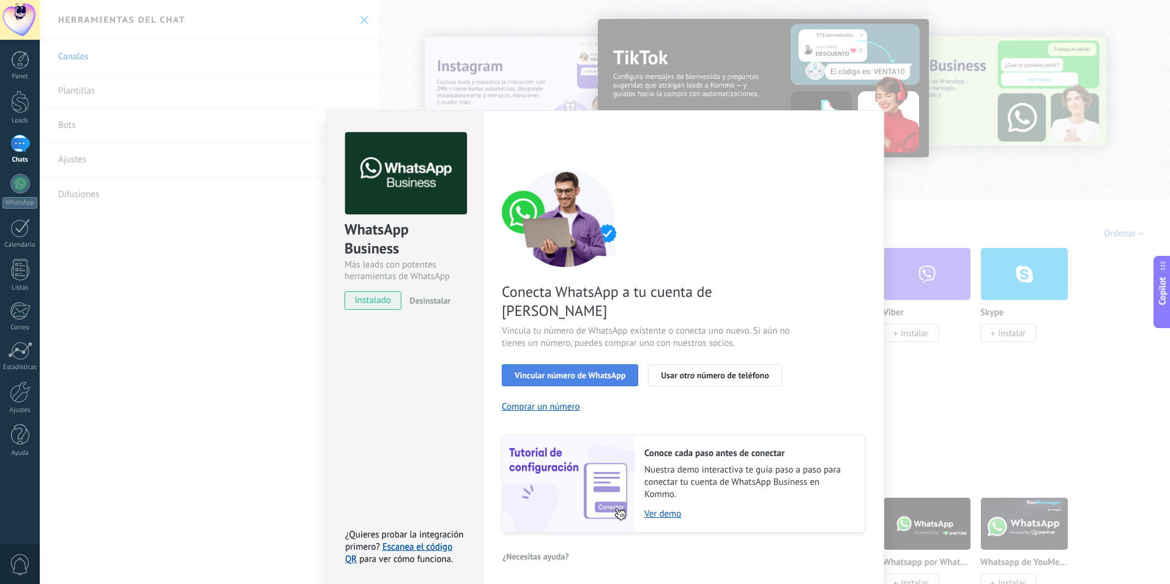
click at [586, 371] on span "Vincular número de WhatsApp" at bounding box center [570, 375] width 111 height 9
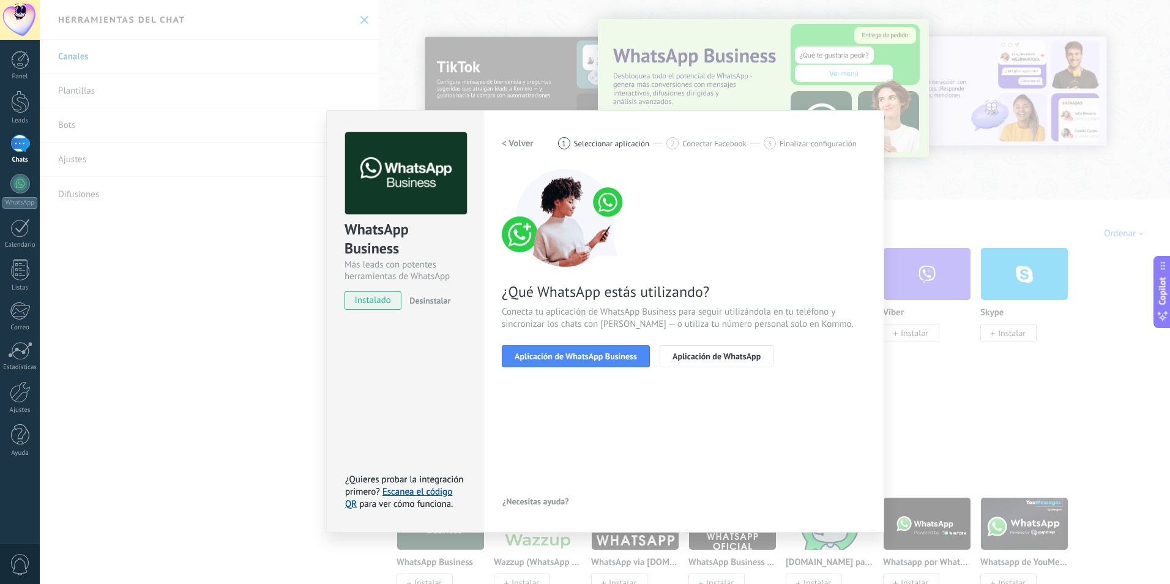
click at [586, 357] on span "Aplicación de WhatsApp Business" at bounding box center [576, 356] width 122 height 9
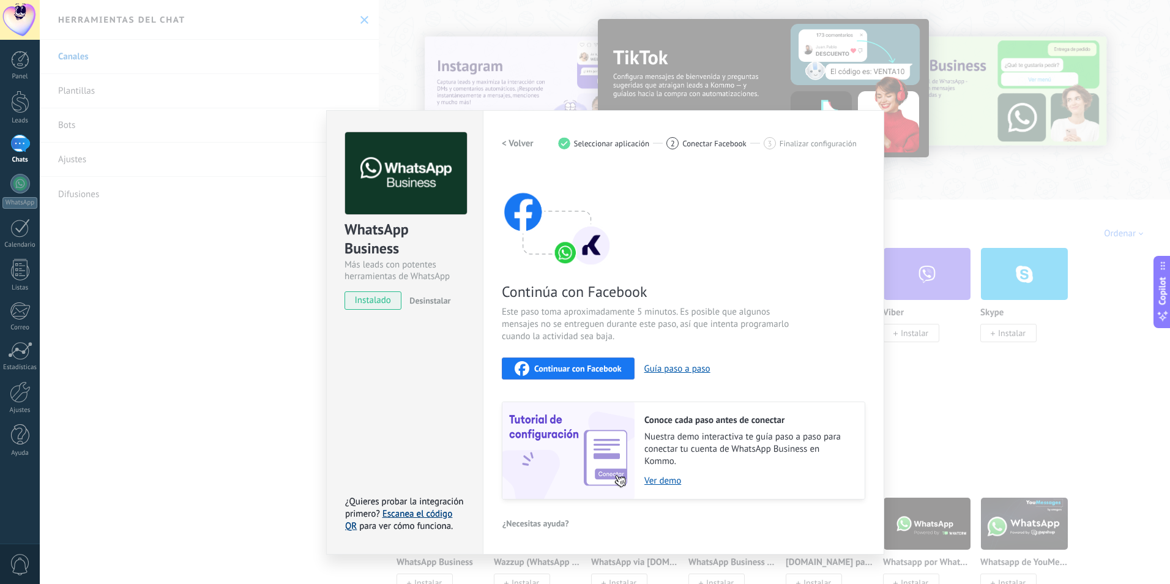
click at [425, 514] on link "Escanea el código QR" at bounding box center [398, 520] width 107 height 24
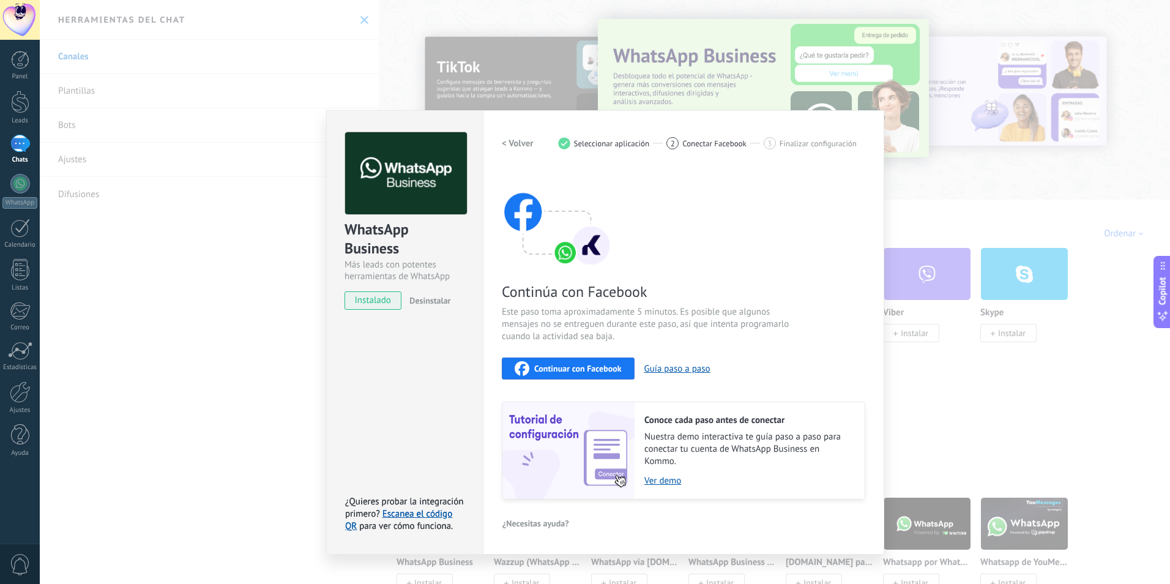
click at [120, 332] on div "WhatsApp Business Más leads con potentes herramientas de WhatsApp instalado Des…" at bounding box center [605, 292] width 1130 height 584
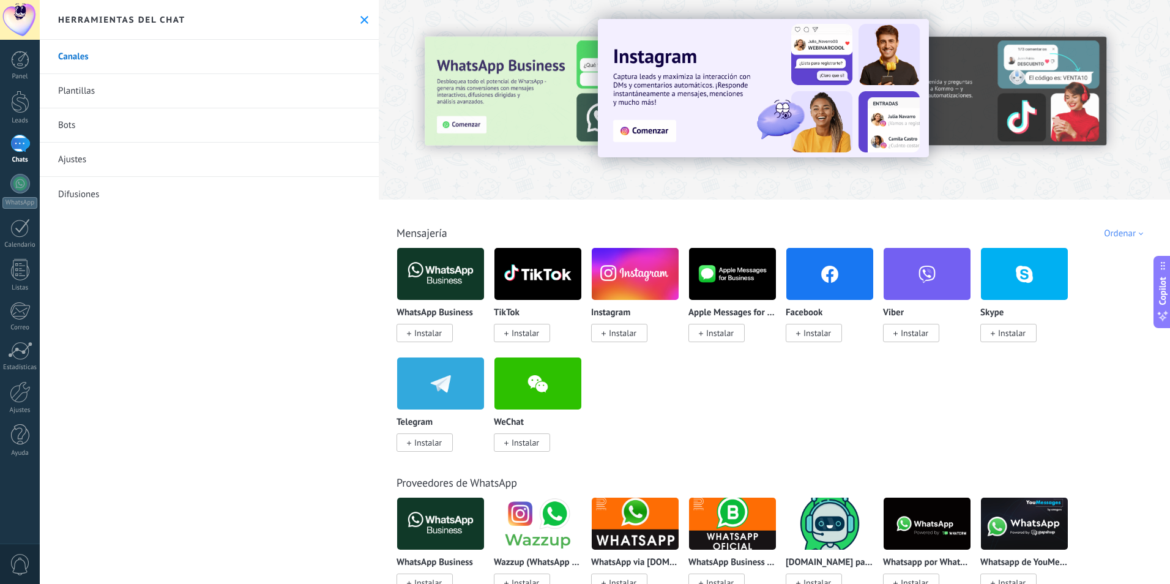
click at [89, 200] on link "Difusiones" at bounding box center [209, 194] width 339 height 34
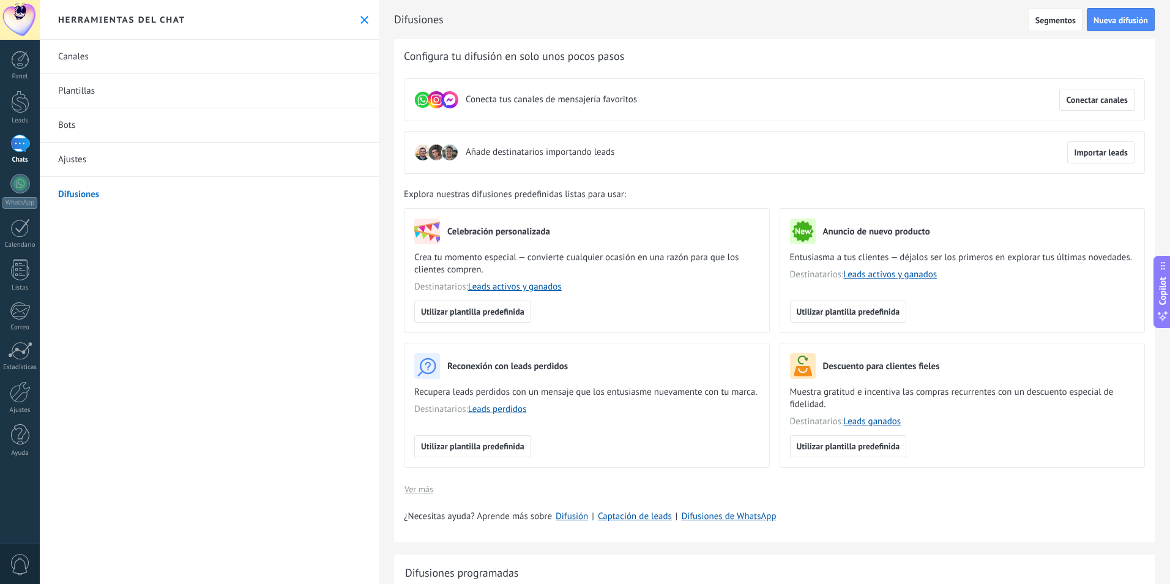
click at [98, 153] on link "Ajustes" at bounding box center [209, 160] width 339 height 34
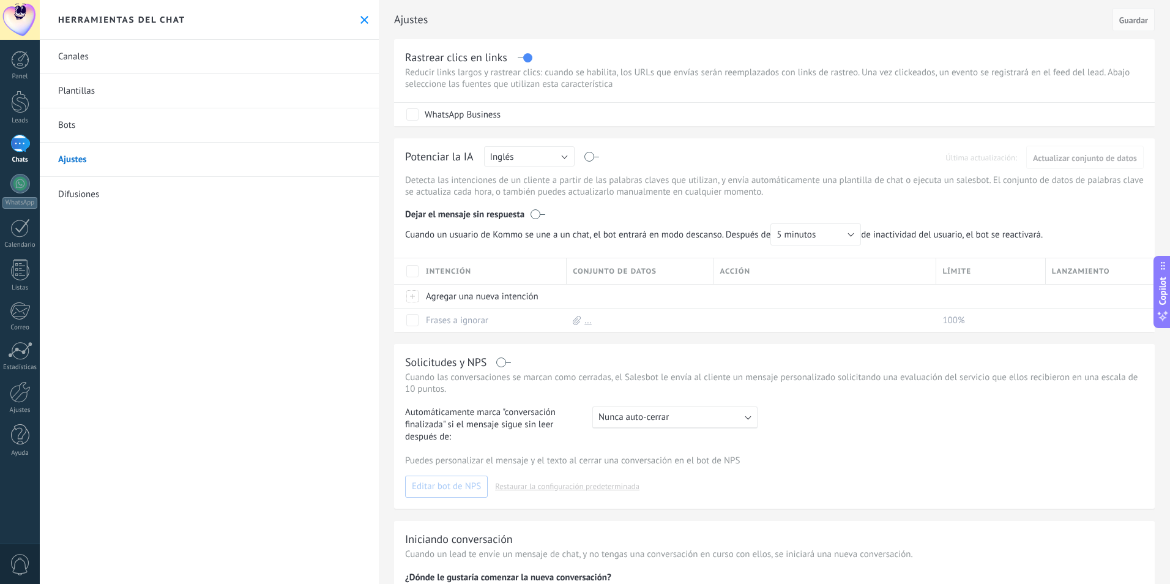
click at [112, 129] on link "Bots" at bounding box center [209, 125] width 339 height 34
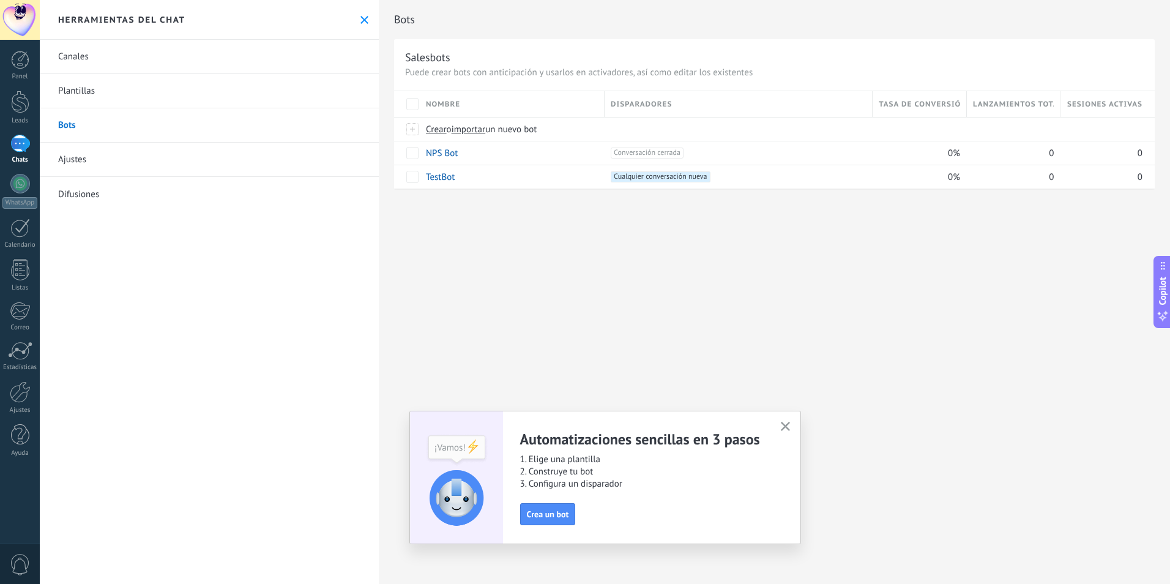
click at [788, 419] on button "button" at bounding box center [785, 427] width 15 height 17
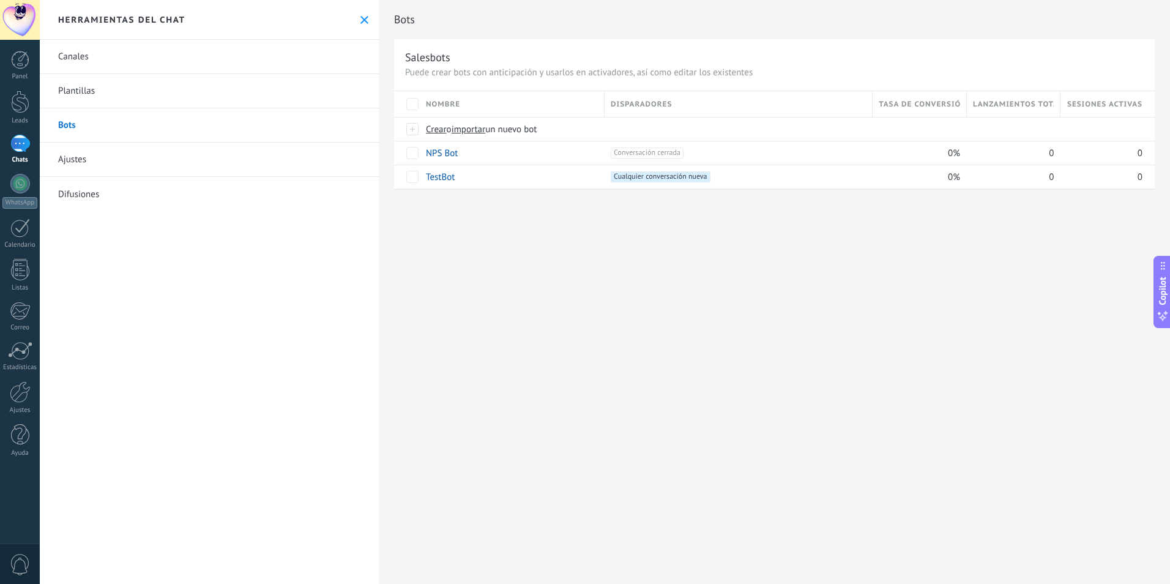
click at [220, 90] on link "Plantillas" at bounding box center [209, 91] width 339 height 34
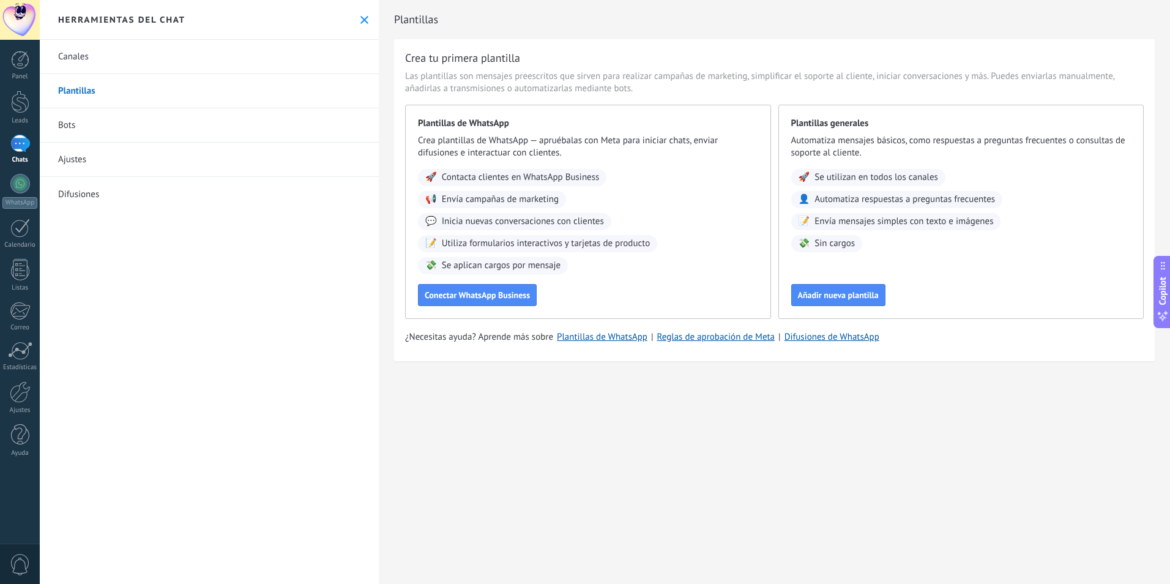
click at [216, 64] on link "Canales" at bounding box center [209, 57] width 339 height 34
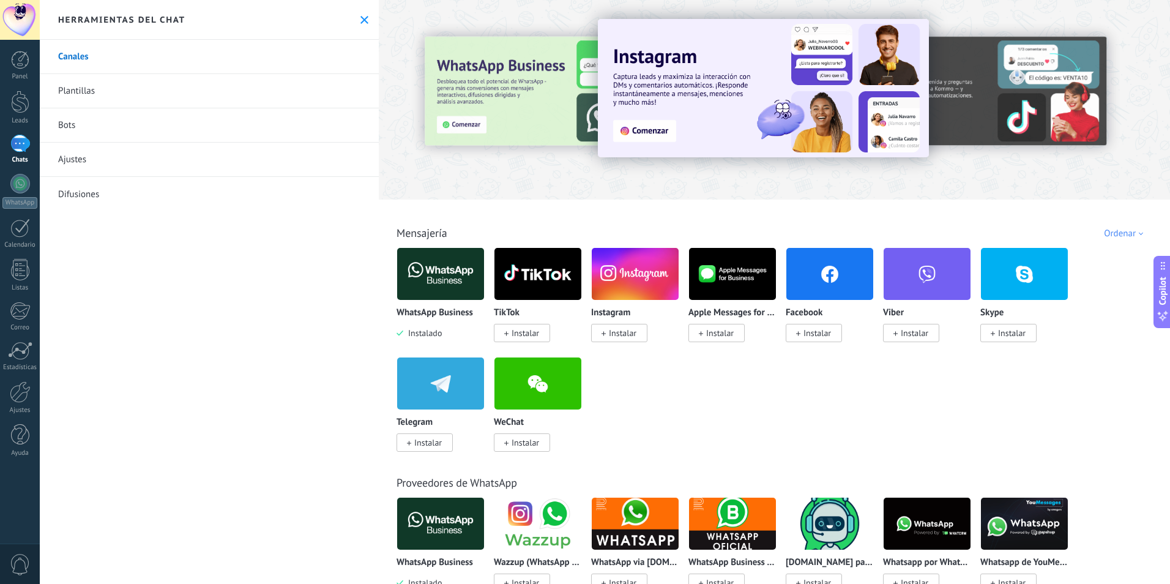
click at [429, 296] on img at bounding box center [440, 273] width 87 height 59
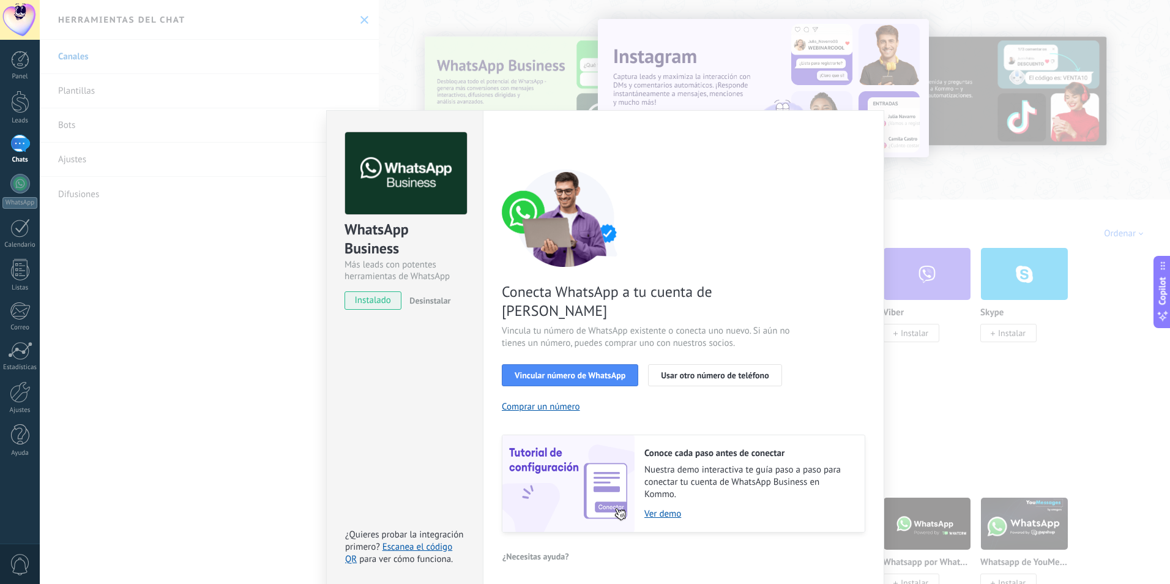
click at [941, 335] on div "WhatsApp Business Más leads con potentes herramientas de WhatsApp instalado Des…" at bounding box center [605, 292] width 1130 height 584
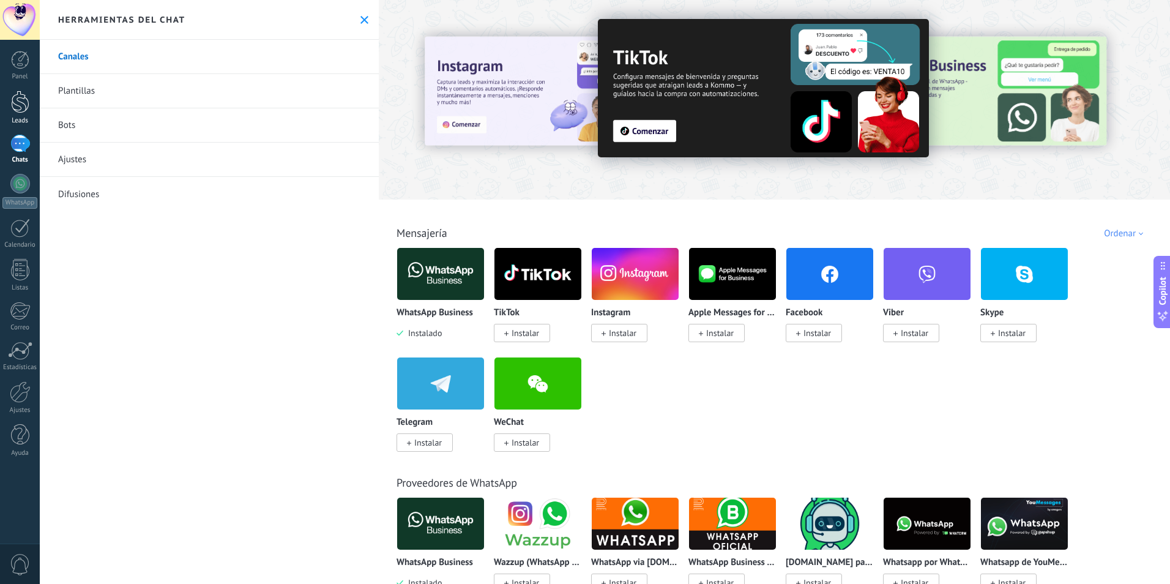
click at [26, 113] on div at bounding box center [20, 102] width 18 height 23
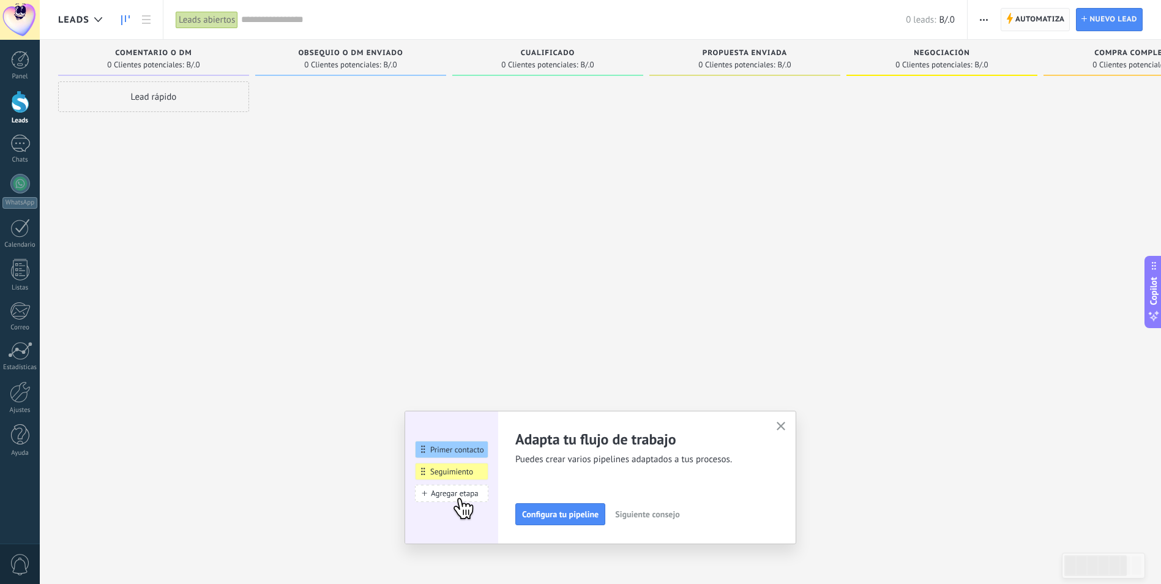
click at [1042, 18] on span "Automatiza" at bounding box center [1040, 20] width 50 height 22
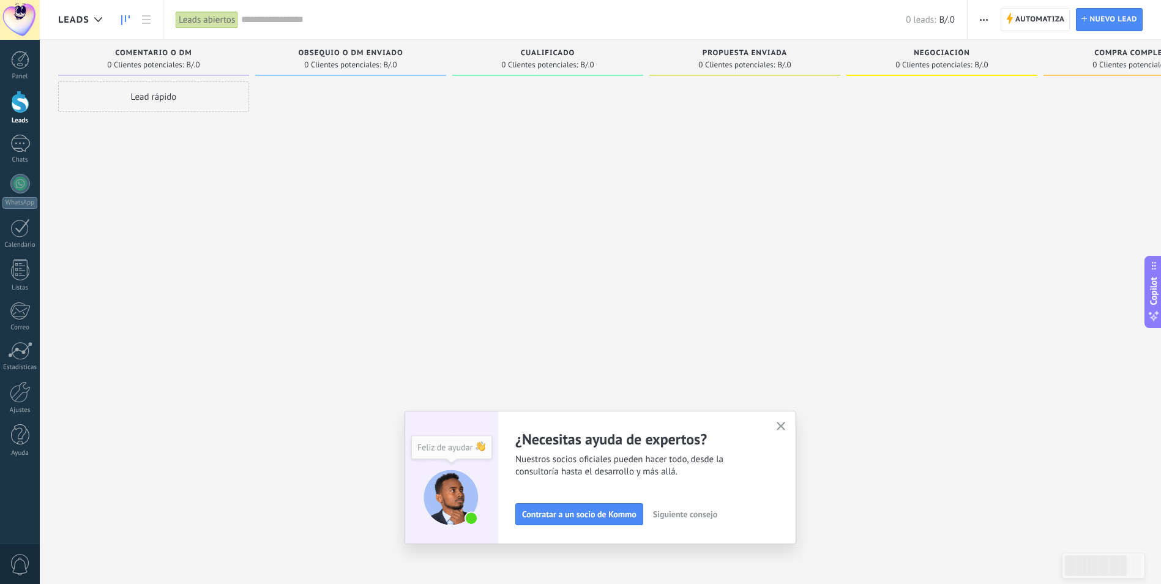
click at [786, 429] on icon "button" at bounding box center [781, 426] width 9 height 9
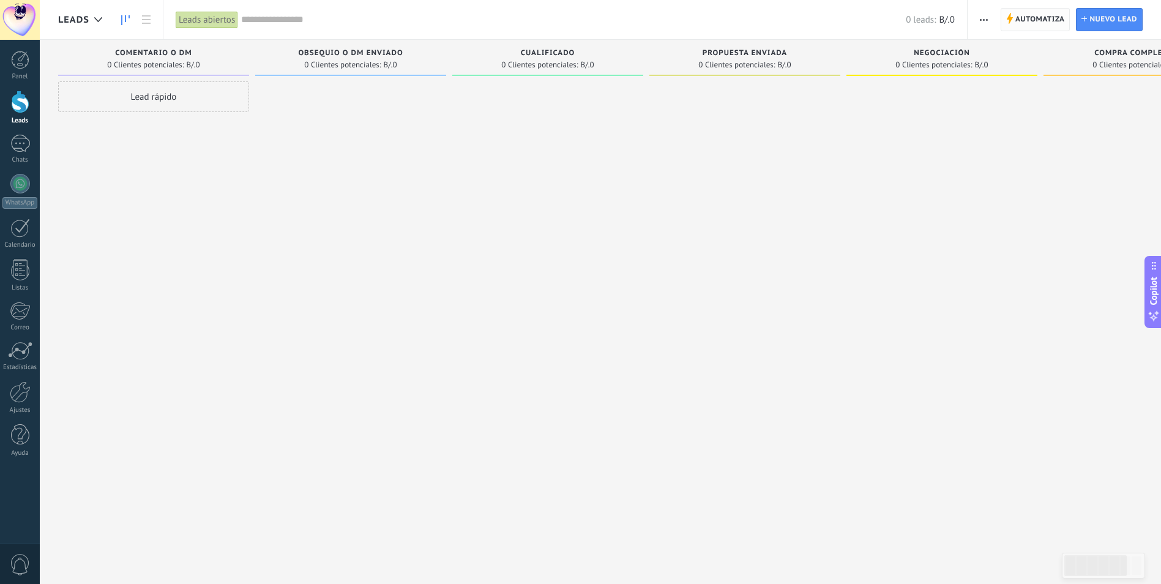
click at [1045, 25] on span "Automatiza" at bounding box center [1040, 20] width 50 height 22
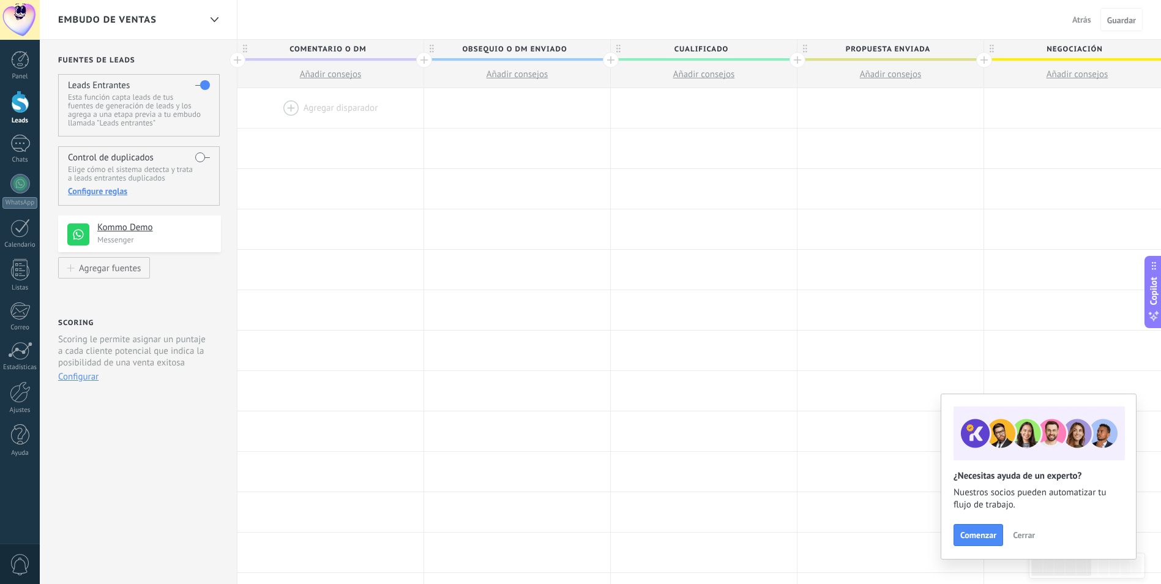
click at [1082, 16] on span "Atrás" at bounding box center [1081, 19] width 19 height 11
